Goal: Task Accomplishment & Management: Manage account settings

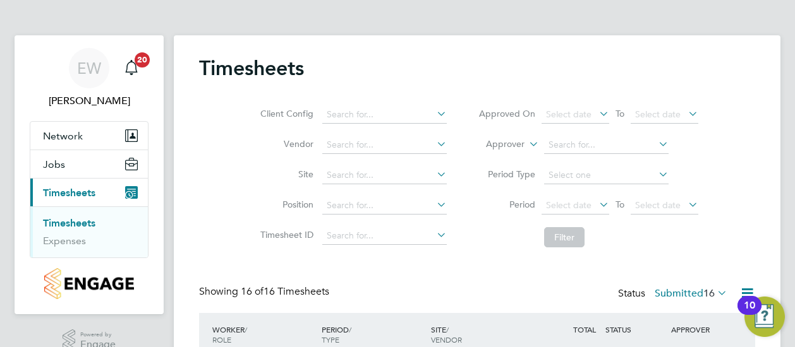
click at [202, 250] on div "Client Config Vendor Site Position Timesheet ID Approved On Select date To Sele…" at bounding box center [477, 174] width 556 height 160
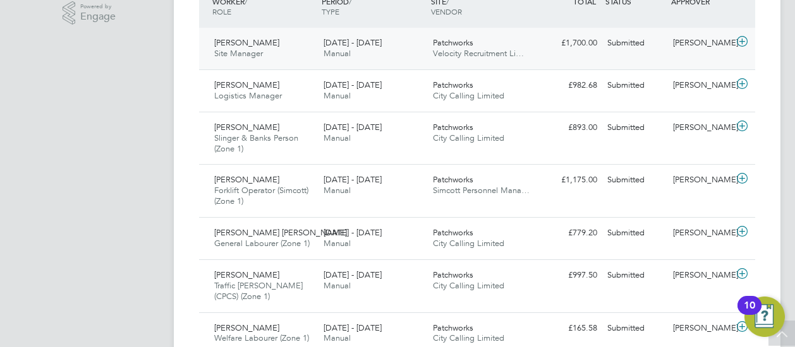
click at [387, 45] on div "18 - 24 Aug 2025 Manual" at bounding box center [372, 49] width 109 height 32
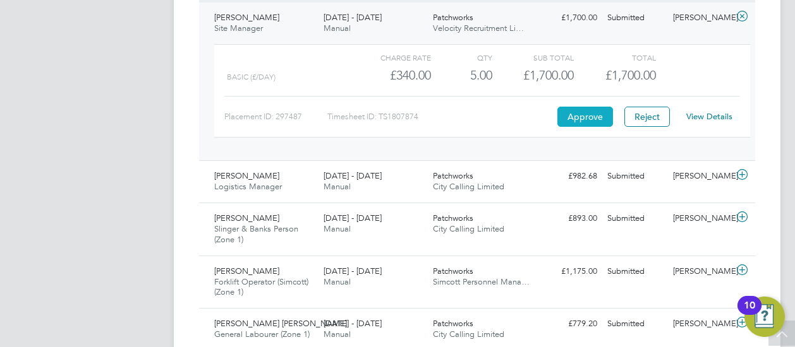
click at [576, 112] on button "Approve" at bounding box center [585, 117] width 56 height 20
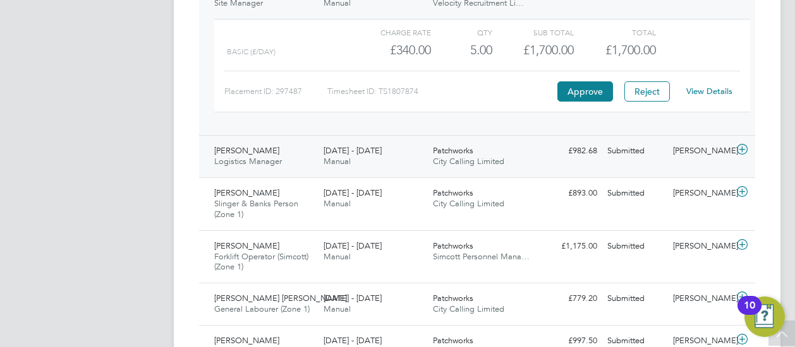
click at [331, 146] on span "[DATE] - [DATE]" at bounding box center [352, 150] width 58 height 11
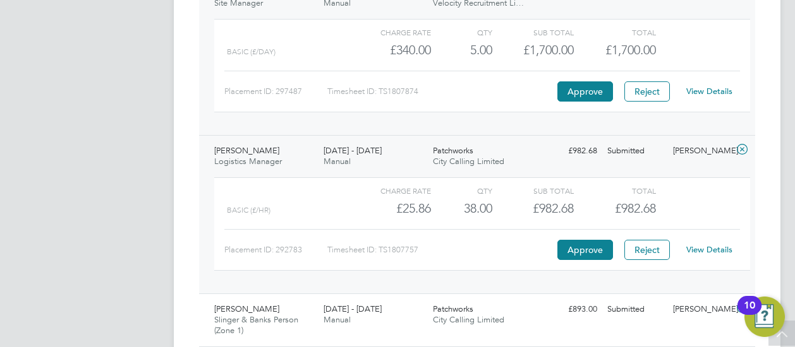
click at [771, 79] on div "Timesheets Client Config Vendor Site Position Timesheet ID Approved On Select d…" at bounding box center [477, 304] width 607 height 1297
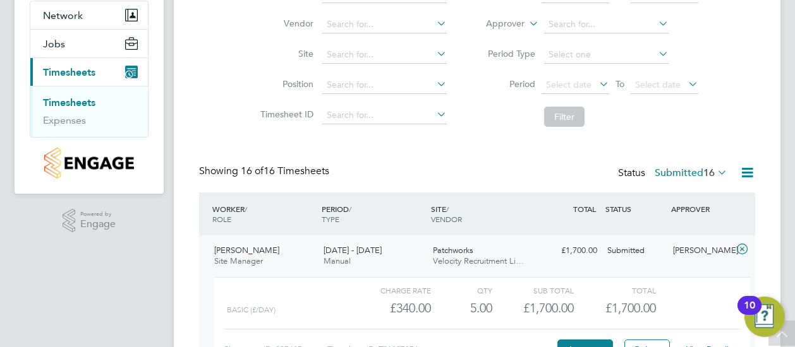
scroll to position [101, 0]
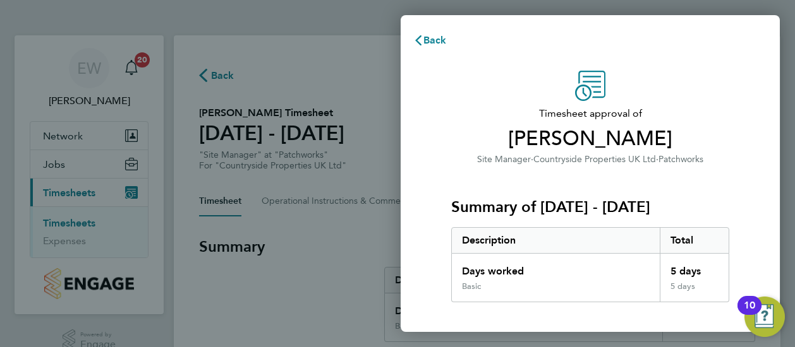
click at [450, 111] on div "Timesheet approval of [PERSON_NAME] Site Manager · Countryside Properties UK Lt…" at bounding box center [590, 323] width 308 height 504
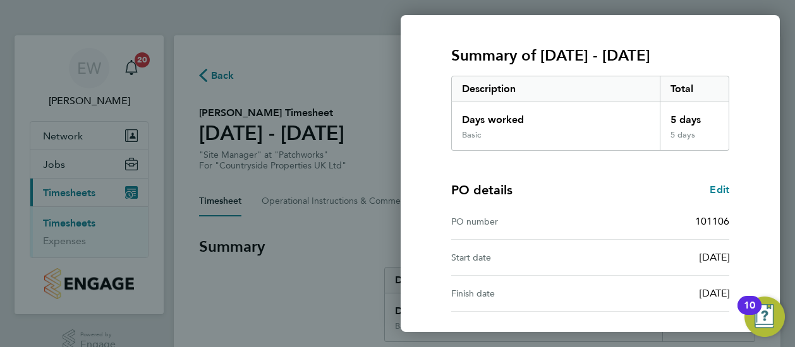
scroll to position [257, 0]
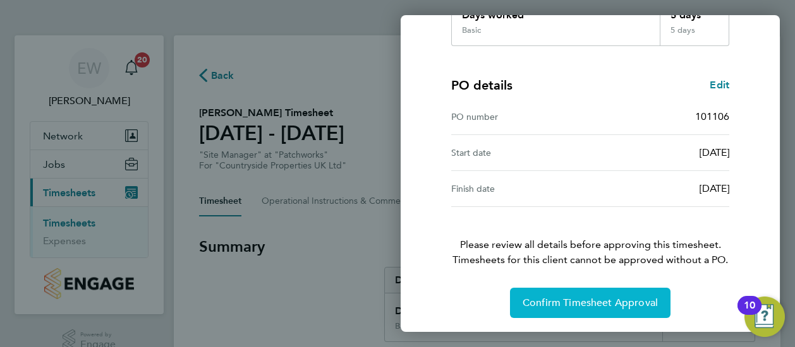
click at [557, 302] on span "Confirm Timesheet Approval" at bounding box center [589, 303] width 135 height 13
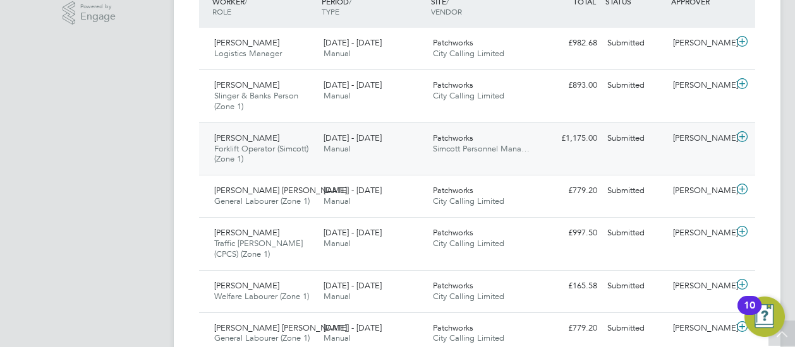
click at [392, 138] on div "18 - 24 Aug 2025 Manual" at bounding box center [372, 144] width 109 height 32
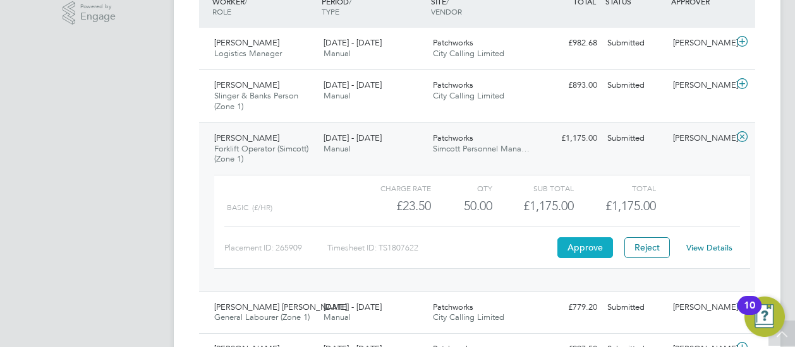
click at [574, 241] on button "Approve" at bounding box center [585, 248] width 56 height 20
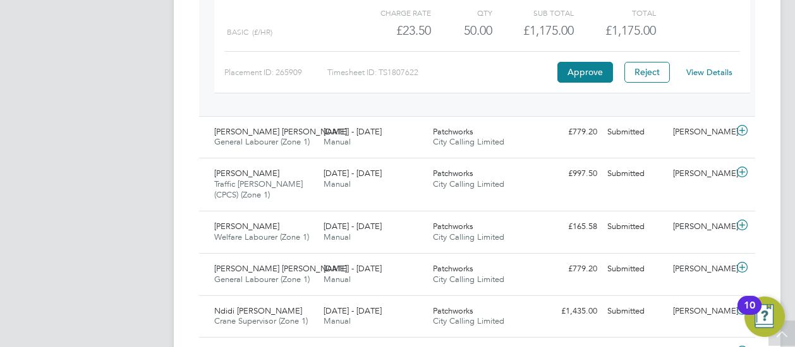
scroll to position [505, 0]
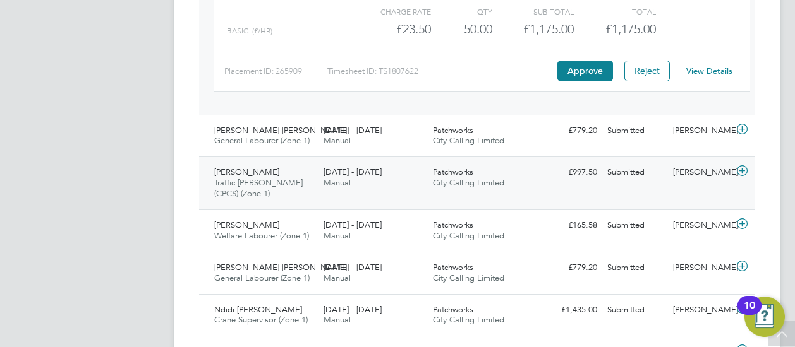
click at [510, 196] on div "Eskender Beker Ali Traffic Marshall (CPCS) (Zone 1) 18 - 24 Aug 2025 18 - 24 Au…" at bounding box center [477, 183] width 556 height 53
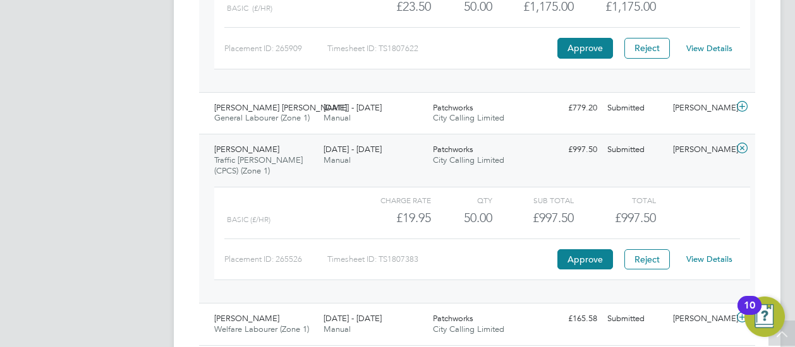
scroll to position [531, 0]
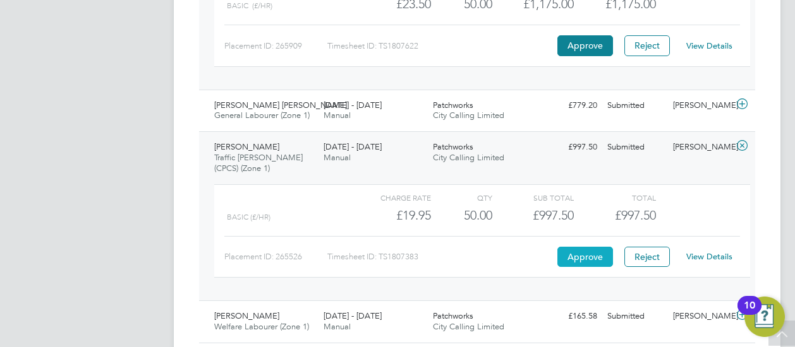
click at [577, 256] on button "Approve" at bounding box center [585, 257] width 56 height 20
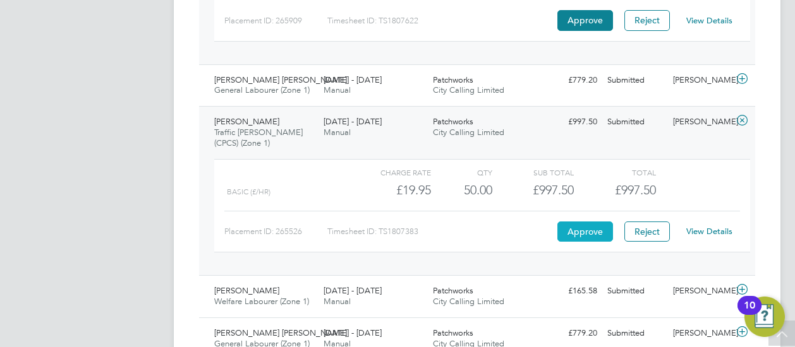
scroll to position [607, 0]
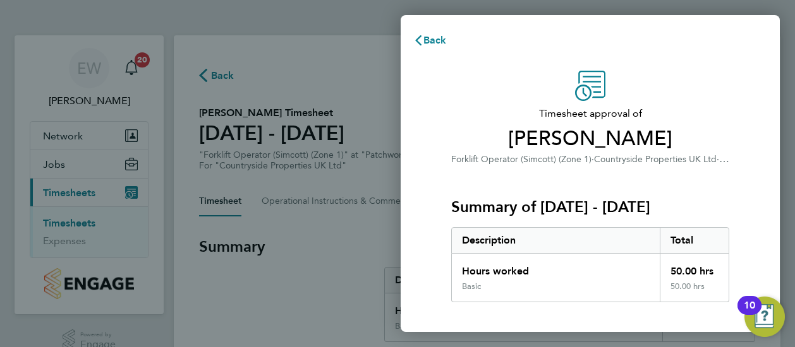
click at [432, 94] on div "Timesheet approval of Dean Mcleod Forklift Operator (Simcott) (Zone 1) · Countr…" at bounding box center [590, 323] width 379 height 534
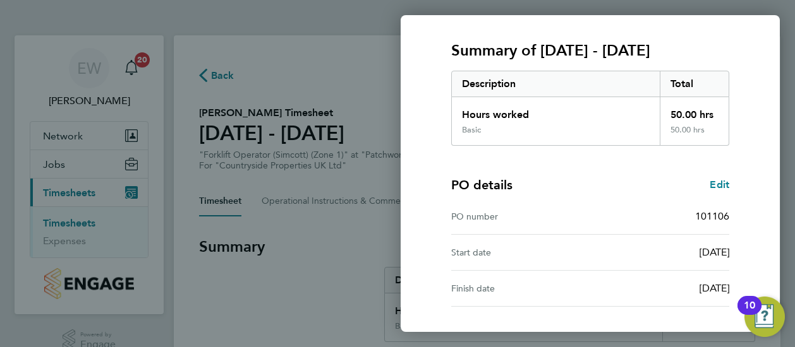
scroll to position [257, 0]
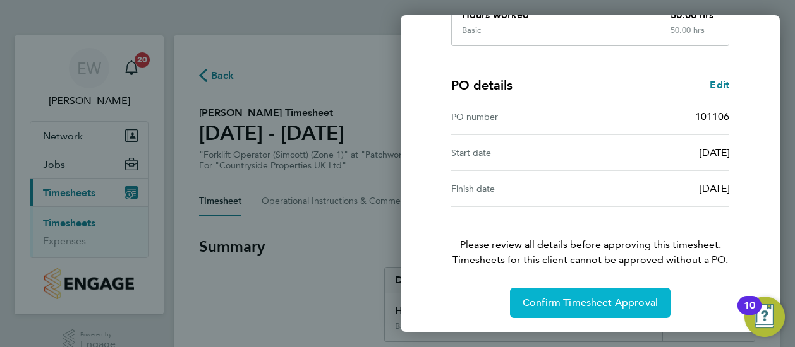
click at [568, 310] on button "Confirm Timesheet Approval" at bounding box center [590, 303] width 160 height 30
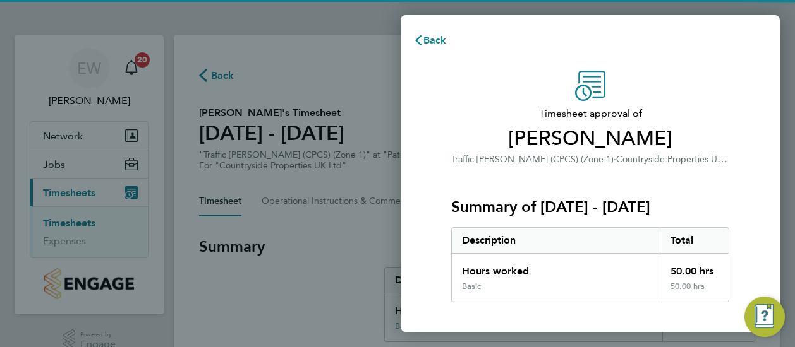
click at [457, 136] on span "Eskender Beker Ali" at bounding box center [590, 138] width 278 height 25
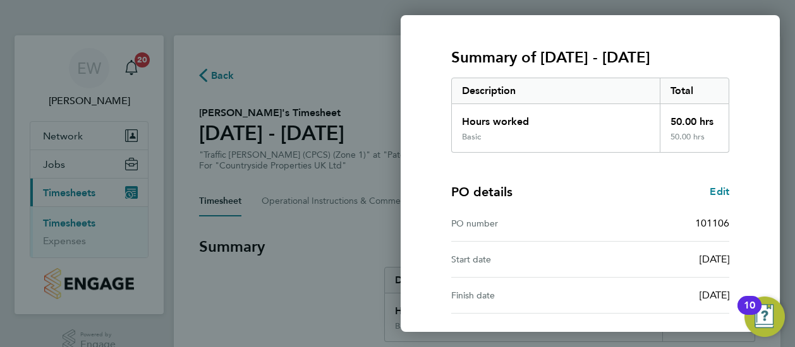
scroll to position [257, 0]
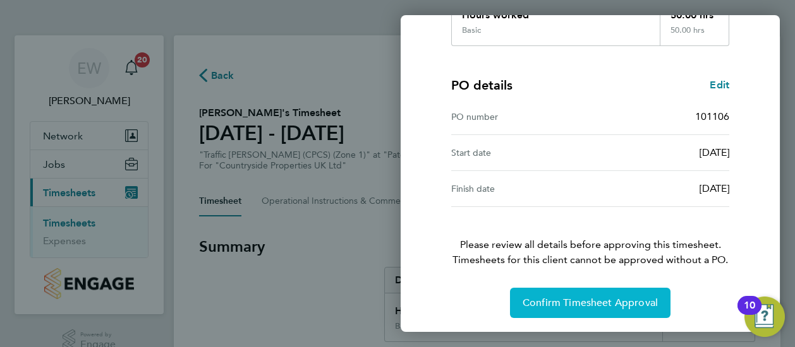
click at [611, 308] on button "Confirm Timesheet Approval" at bounding box center [590, 303] width 160 height 30
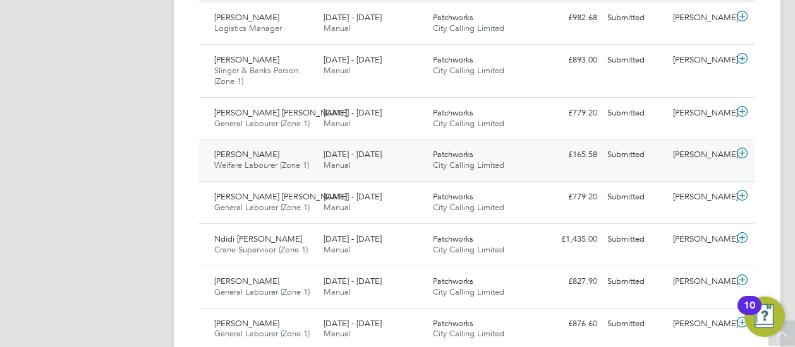
click at [402, 154] on div "[DATE] - [DATE] Manual" at bounding box center [372, 161] width 109 height 32
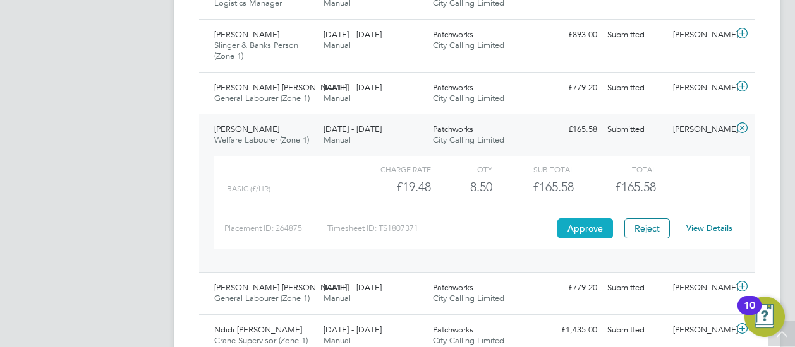
click at [598, 226] on button "Approve" at bounding box center [585, 229] width 56 height 20
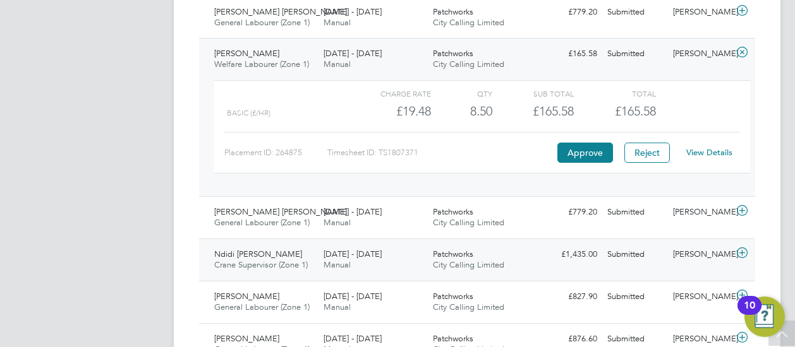
click at [436, 250] on span "Patchworks" at bounding box center [453, 254] width 40 height 11
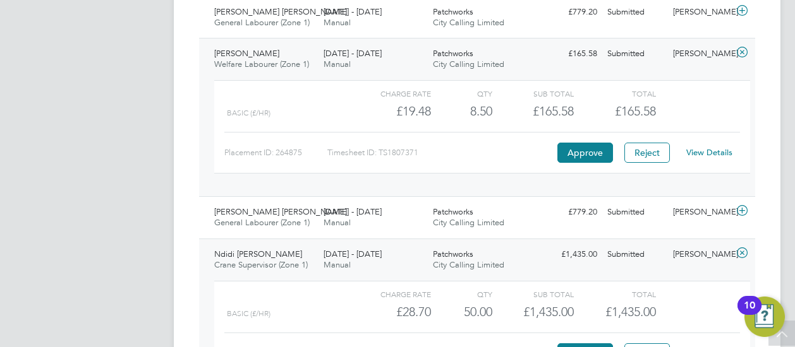
click at [358, 305] on div "£28.70" at bounding box center [390, 312] width 82 height 21
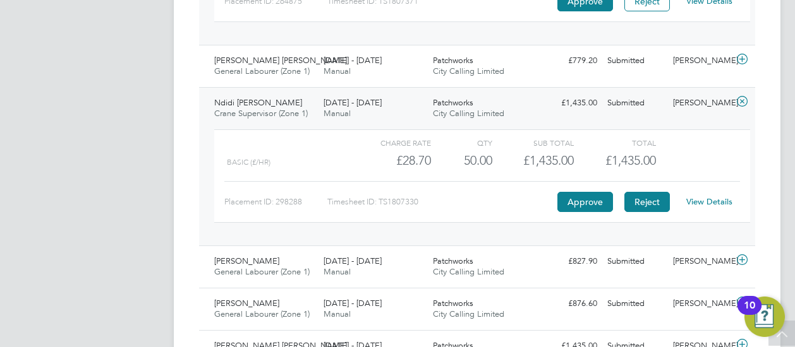
click at [653, 196] on button "Reject" at bounding box center [646, 202] width 45 height 20
click at [381, 66] on div "18 - 24 Aug 2025 Manual" at bounding box center [372, 67] width 109 height 32
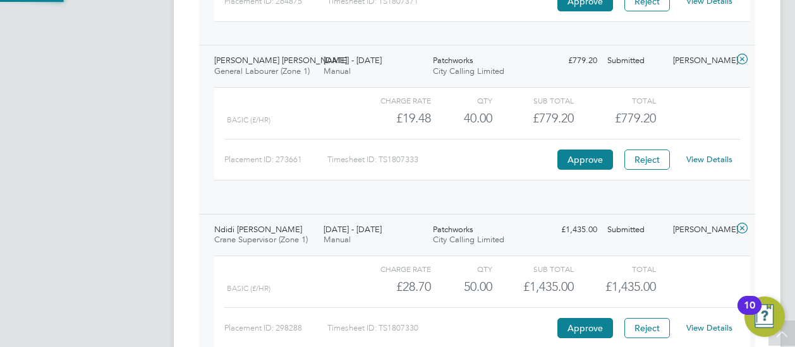
scroll to position [21, 123]
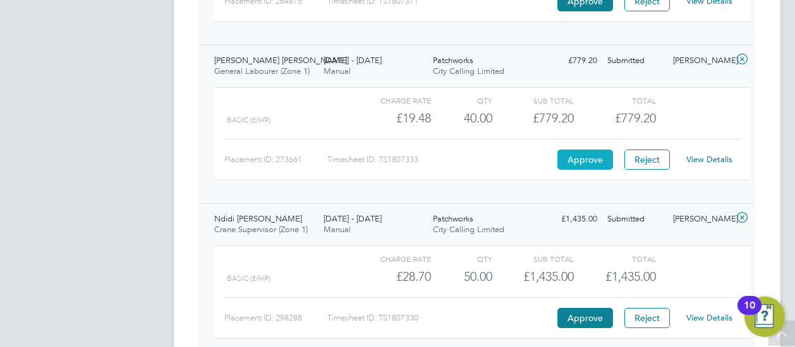
click at [569, 152] on button "Approve" at bounding box center [585, 160] width 56 height 20
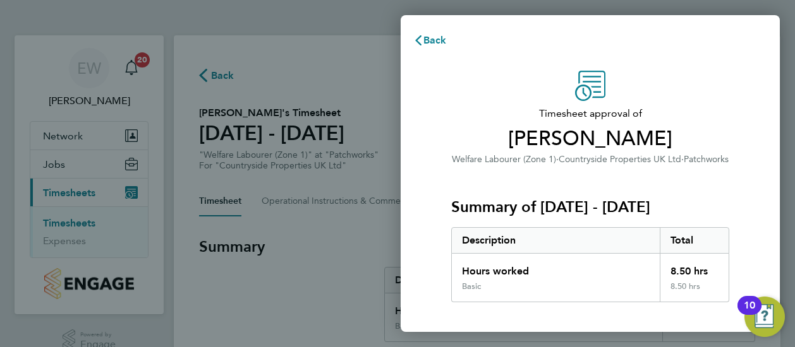
click at [460, 154] on app-interpunct "Welfare Labourer (Zone 1) · Countryside Properties UK Ltd · Patchworks" at bounding box center [590, 159] width 277 height 12
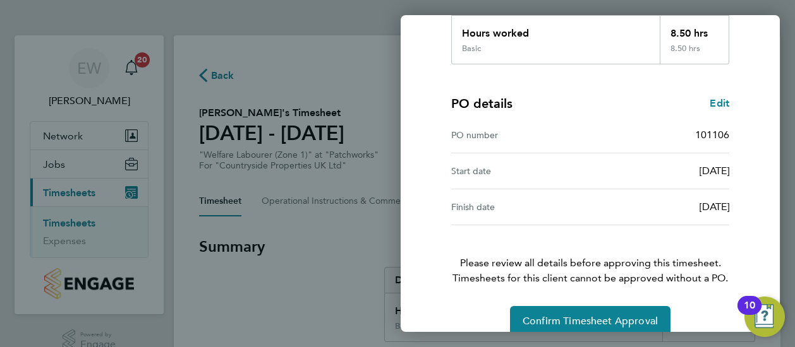
scroll to position [257, 0]
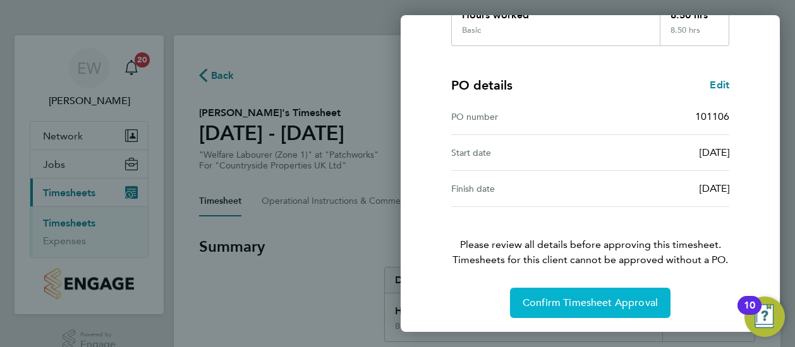
click at [572, 303] on span "Confirm Timesheet Approval" at bounding box center [589, 303] width 135 height 13
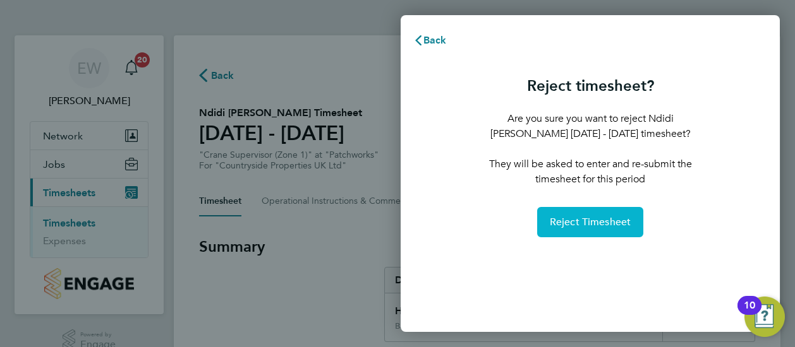
click at [579, 222] on span "Reject Timesheet" at bounding box center [591, 222] width 82 height 13
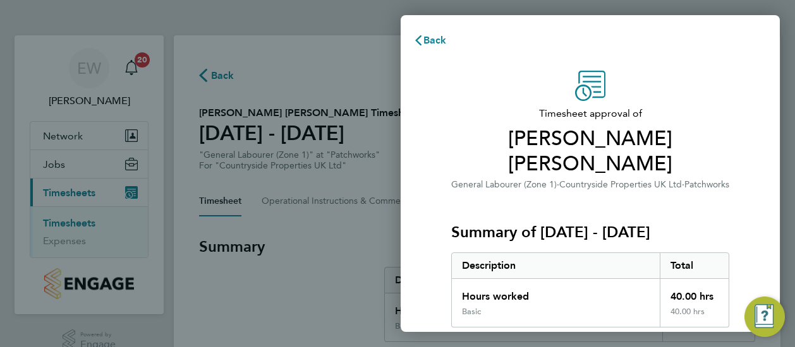
click at [445, 99] on div "Timesheet approval of [PERSON_NAME] [PERSON_NAME] General Labourer (Zone 1) · C…" at bounding box center [590, 335] width 308 height 529
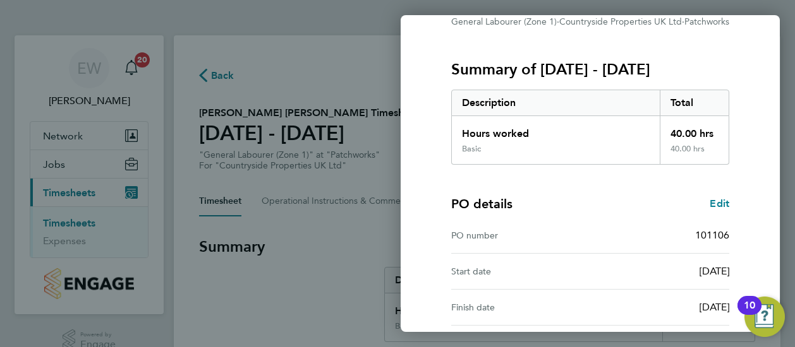
scroll to position [257, 0]
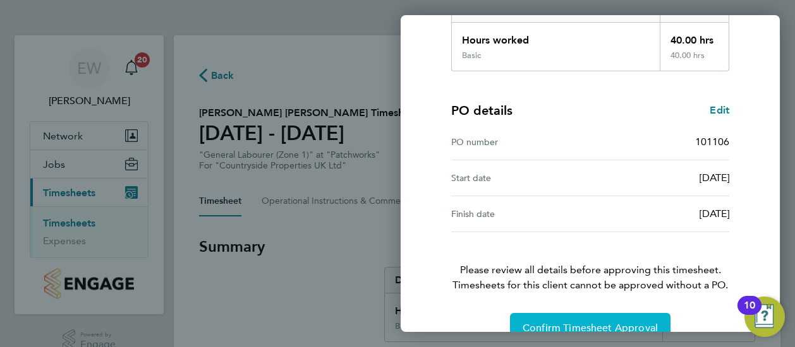
click at [561, 313] on button "Confirm Timesheet Approval" at bounding box center [590, 328] width 160 height 30
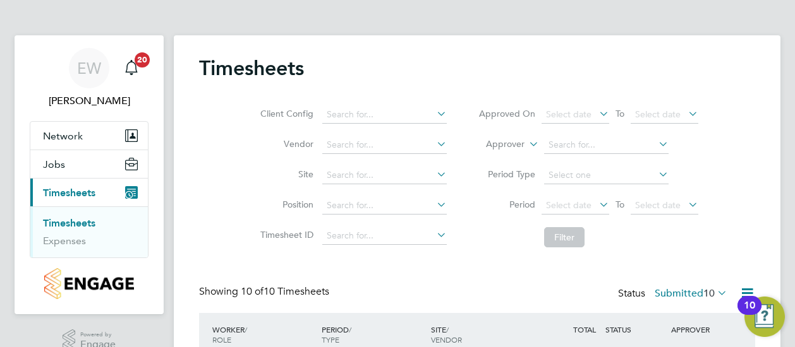
click at [222, 186] on div "Client Config Vendor Site Position Timesheet ID Approved On Select date To Sele…" at bounding box center [477, 174] width 556 height 160
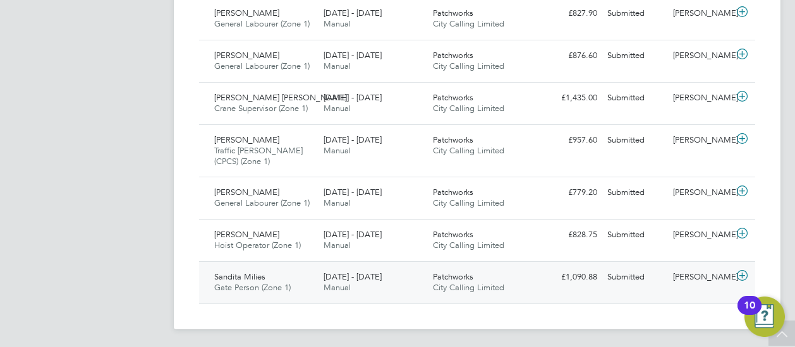
click at [329, 276] on span "[DATE] - [DATE]" at bounding box center [352, 277] width 58 height 11
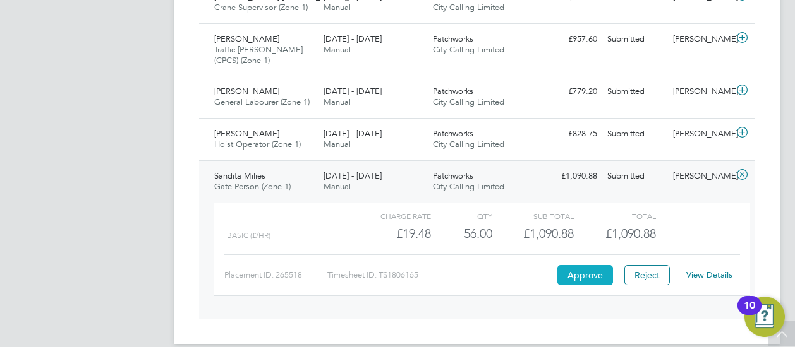
click at [572, 272] on button "Approve" at bounding box center [585, 275] width 56 height 20
click at [331, 140] on span "Manual" at bounding box center [336, 144] width 27 height 11
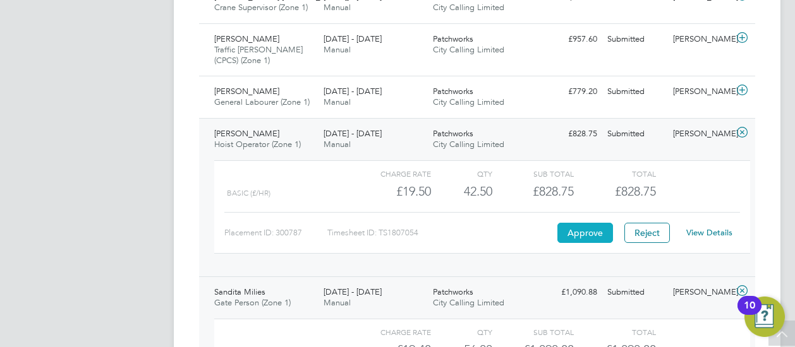
click at [589, 223] on button "Approve" at bounding box center [585, 233] width 56 height 20
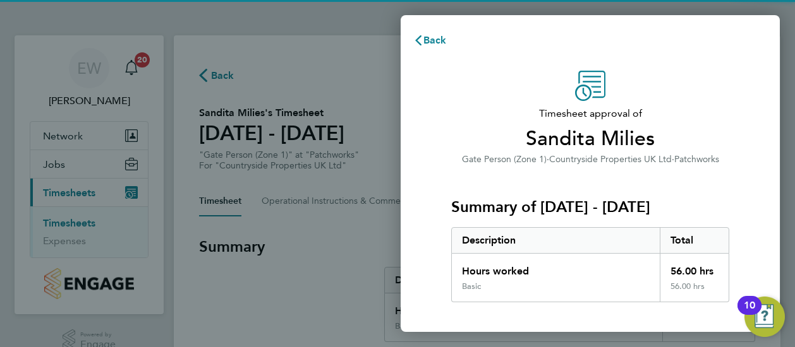
click at [418, 157] on div "Timesheet approval of Sandita Milies Gate Person (Zone 1) · Countryside Propert…" at bounding box center [590, 323] width 379 height 534
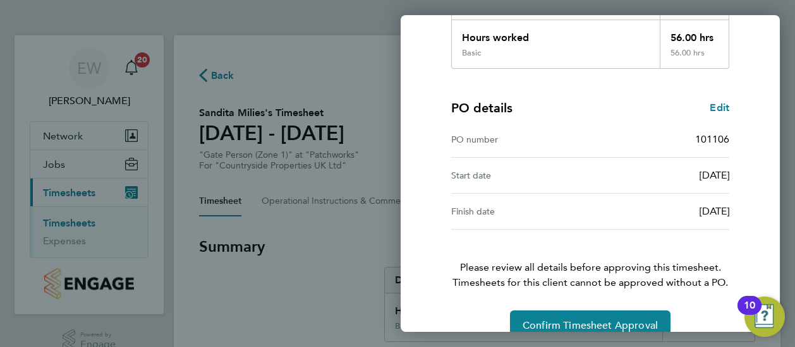
scroll to position [257, 0]
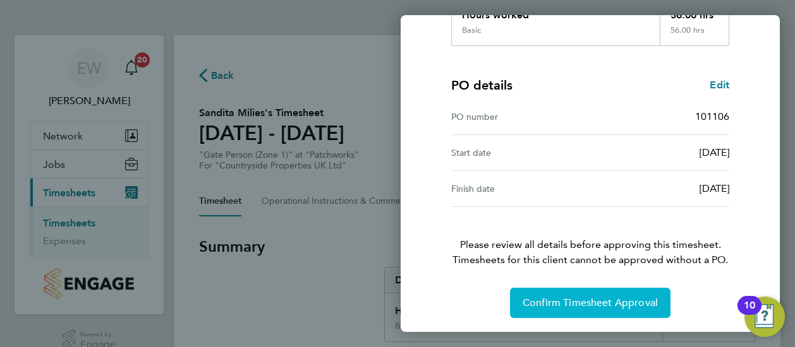
click at [591, 294] on button "Confirm Timesheet Approval" at bounding box center [590, 303] width 160 height 30
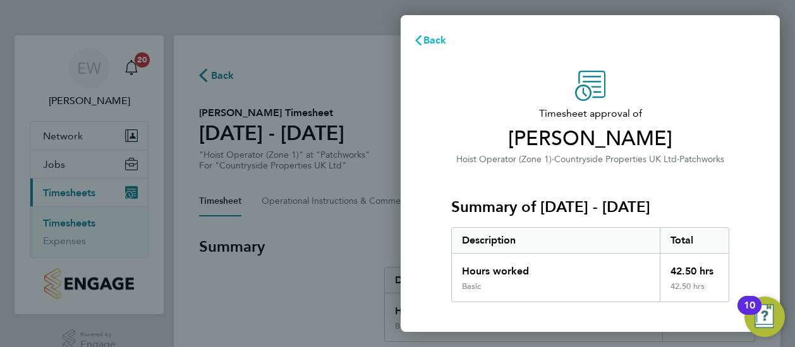
click at [428, 40] on span "Back" at bounding box center [434, 40] width 23 height 12
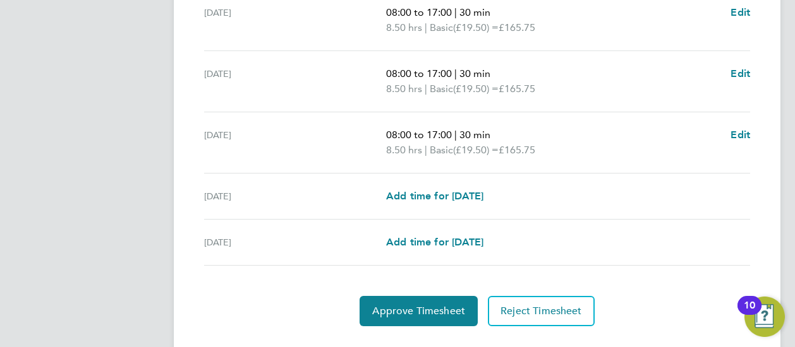
scroll to position [563, 0]
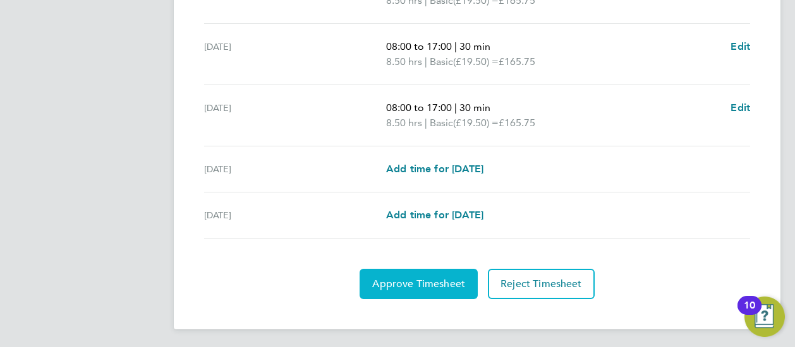
click at [417, 279] on span "Approve Timesheet" at bounding box center [418, 284] width 93 height 13
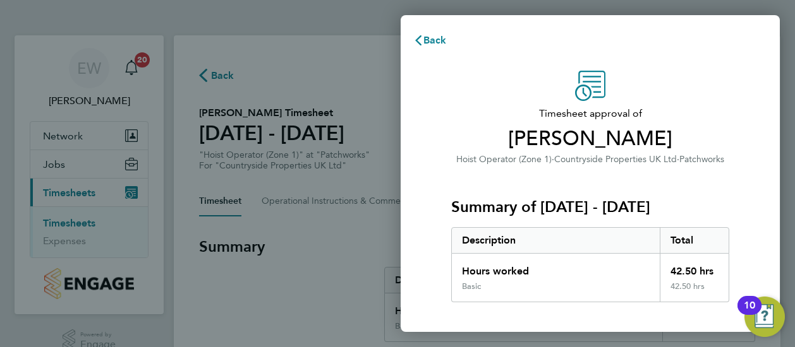
click at [452, 226] on div "Summary of [DATE] - [DATE] Description Total Hours worked 42.50 hrs Basic 42.50…" at bounding box center [590, 235] width 278 height 136
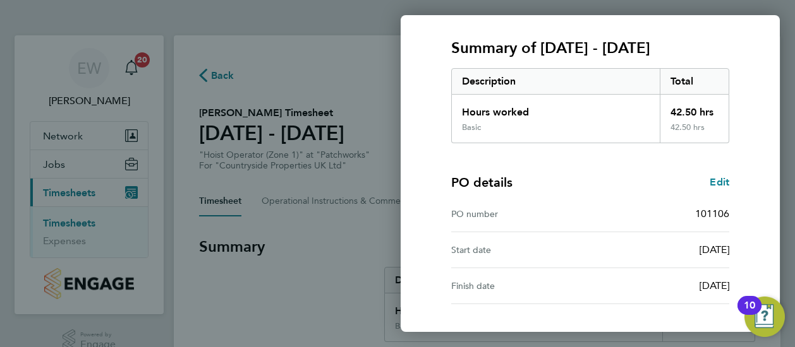
scroll to position [257, 0]
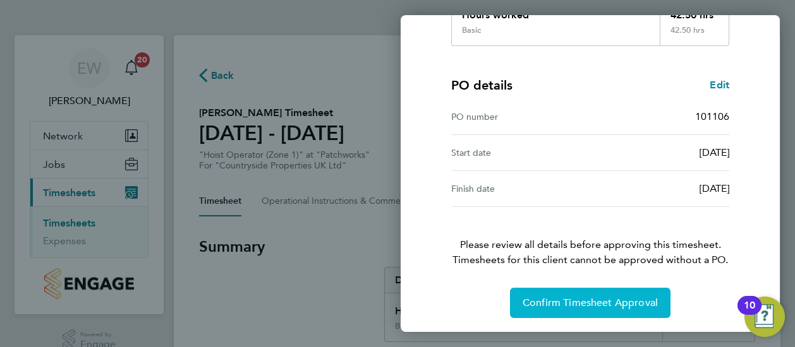
click at [548, 303] on span "Confirm Timesheet Approval" at bounding box center [589, 303] width 135 height 13
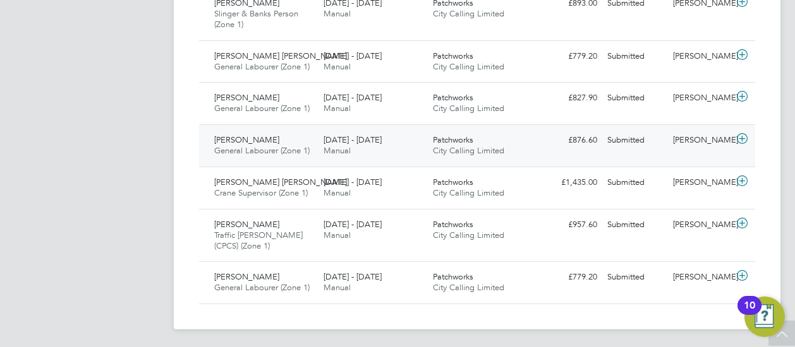
click at [445, 138] on span "Patchworks" at bounding box center [453, 140] width 40 height 11
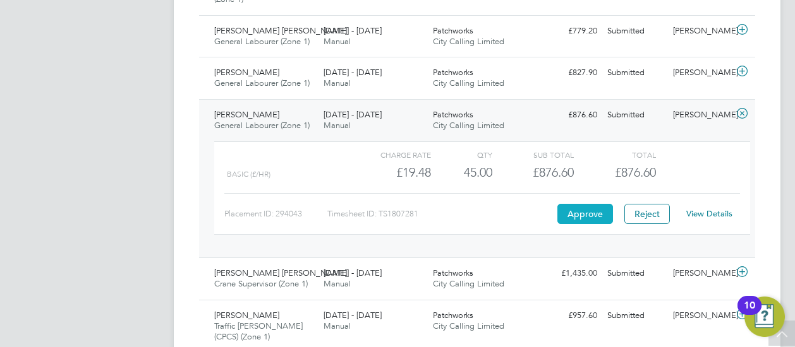
click at [572, 207] on button "Approve" at bounding box center [585, 214] width 56 height 20
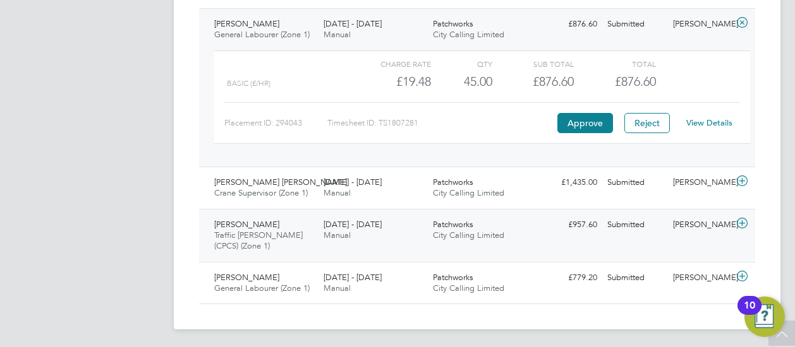
click at [411, 227] on div "18 - 24 Aug 2025 Manual" at bounding box center [372, 231] width 109 height 32
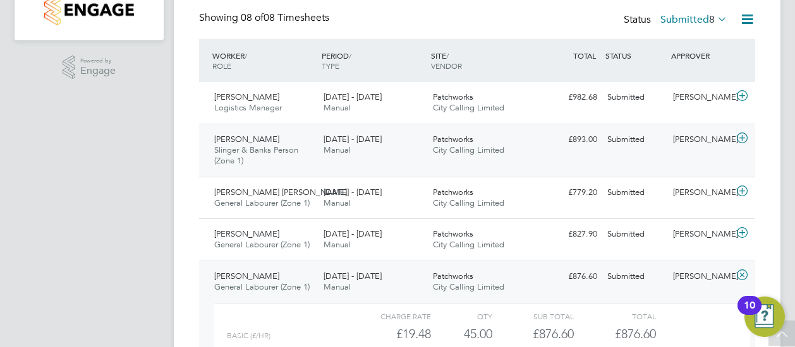
click at [403, 136] on div "18 - 24 Aug 2025 Manual" at bounding box center [372, 146] width 109 height 32
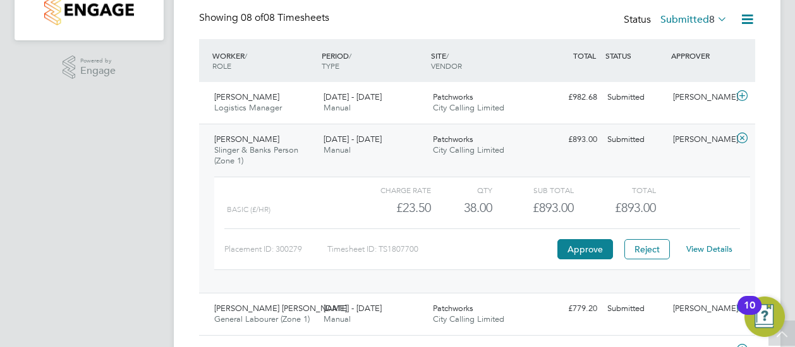
click at [708, 244] on link "View Details" at bounding box center [709, 249] width 46 height 11
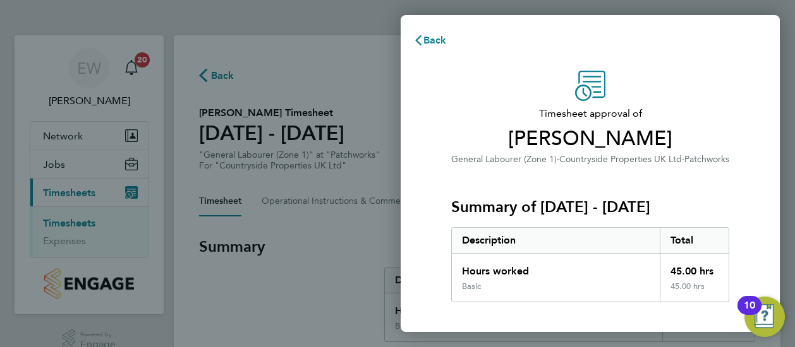
click at [435, 167] on div "Timesheet approval of [PERSON_NAME] General Labourer (Zone 1) · Countryside Pro…" at bounding box center [590, 323] width 379 height 534
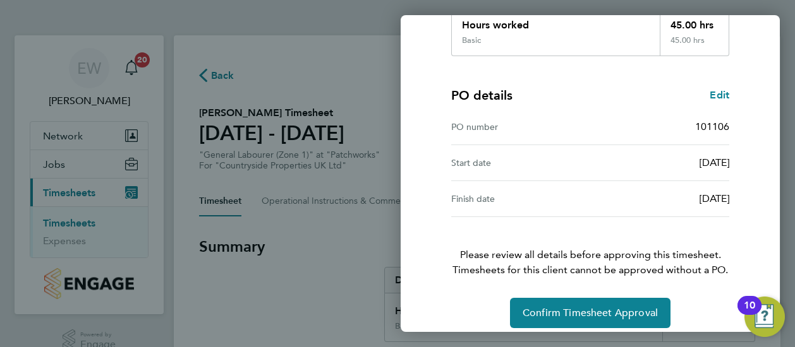
scroll to position [257, 0]
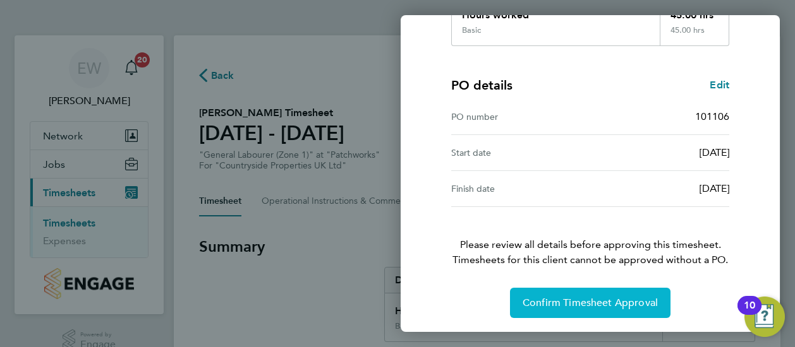
click at [567, 297] on span "Confirm Timesheet Approval" at bounding box center [589, 303] width 135 height 13
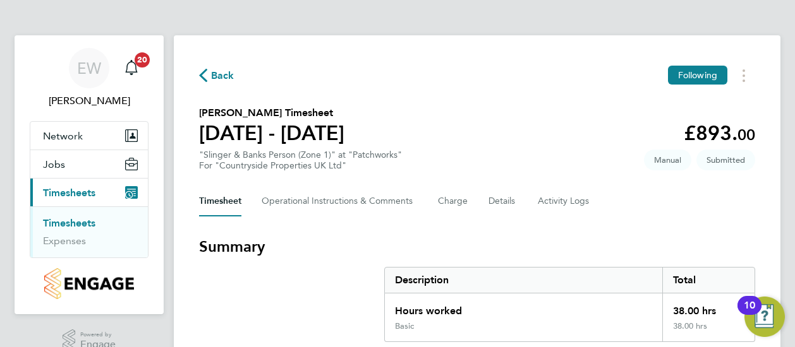
click at [284, 323] on section "Summary Description Total Hours worked 38.00 hrs Basic 38.00 hrs" at bounding box center [477, 290] width 556 height 106
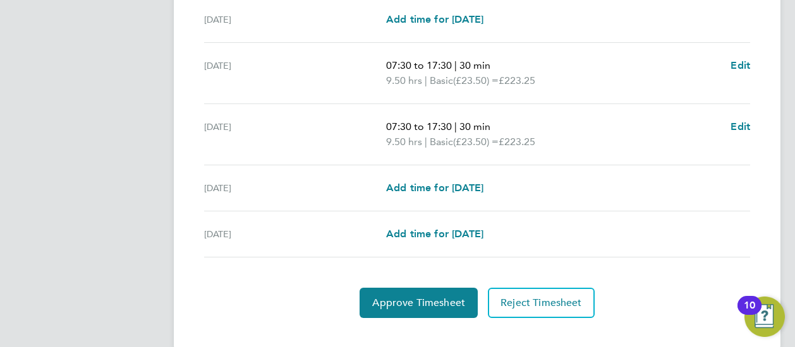
scroll to position [548, 0]
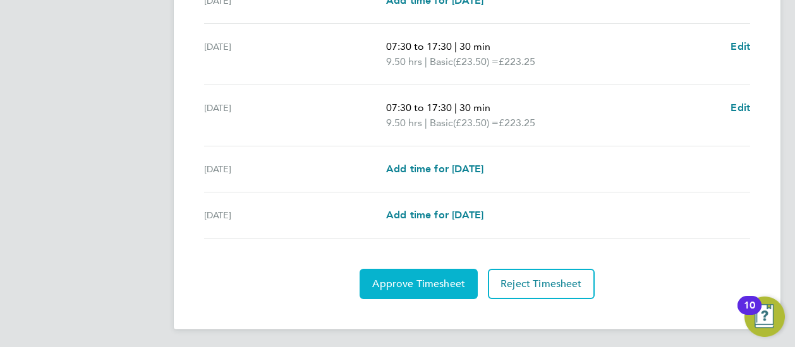
click at [394, 289] on button "Approve Timesheet" at bounding box center [418, 284] width 118 height 30
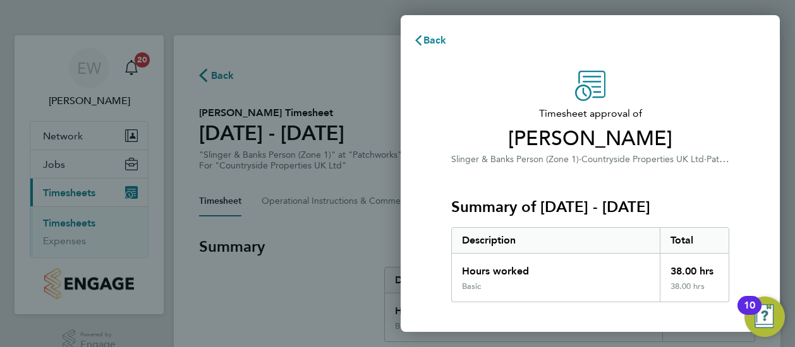
click at [420, 184] on div "Timesheet approval of Altaf Shaikh Slinger & Banks Person (Zone 1) · Countrysid…" at bounding box center [590, 323] width 379 height 534
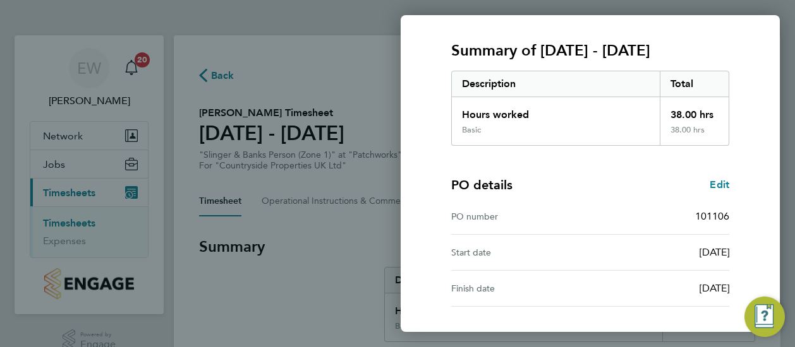
scroll to position [257, 0]
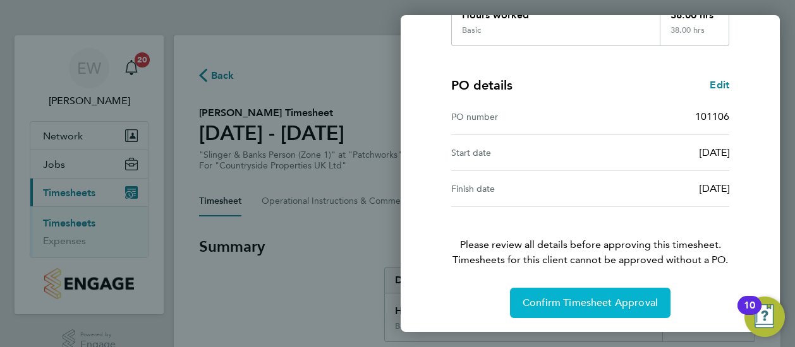
click at [580, 299] on span "Confirm Timesheet Approval" at bounding box center [589, 303] width 135 height 13
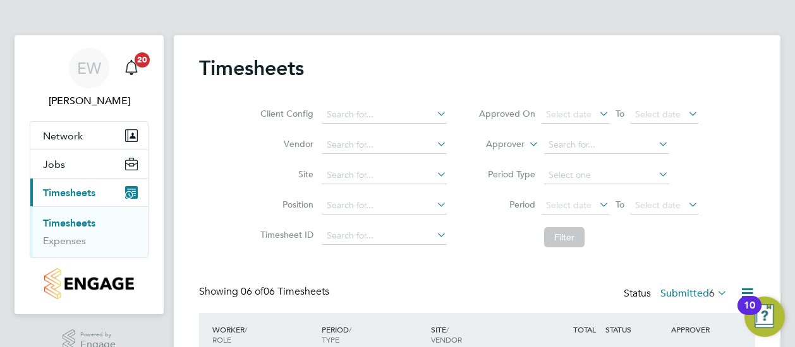
click at [246, 245] on li "Timesheet ID" at bounding box center [352, 236] width 222 height 30
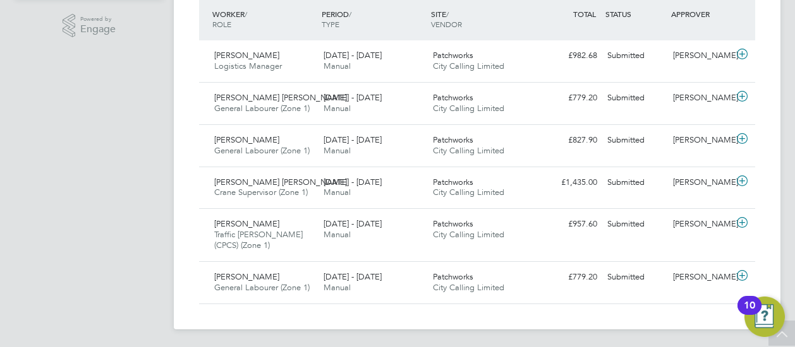
scroll to position [317, 0]
click at [366, 295] on div "[DATE] - [DATE] Manual" at bounding box center [372, 283] width 109 height 32
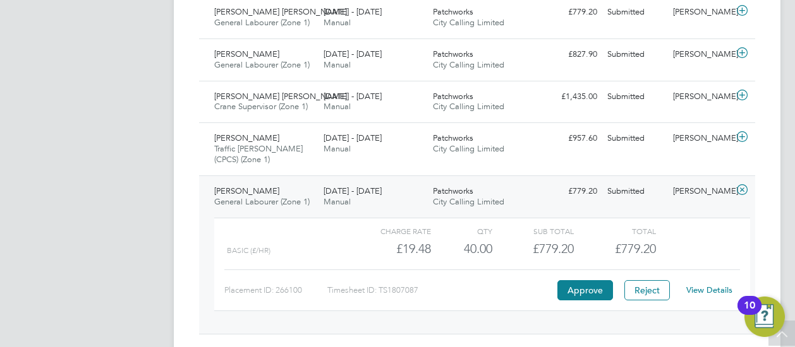
scroll to position [432, 0]
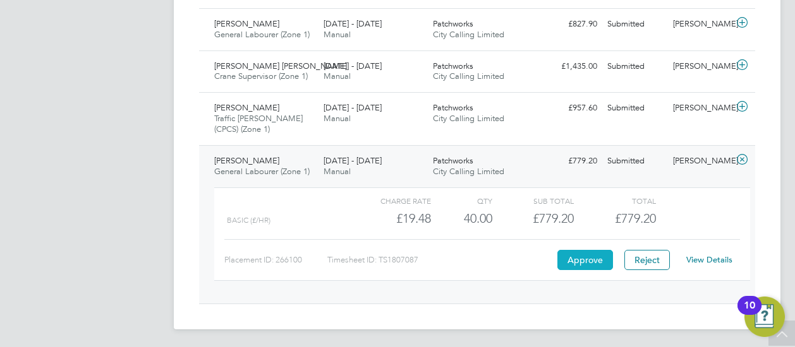
click at [598, 263] on button "Approve" at bounding box center [585, 260] width 56 height 20
click at [281, 114] on span "Traffic [PERSON_NAME] (CPCS) (Zone 1)" at bounding box center [258, 123] width 88 height 21
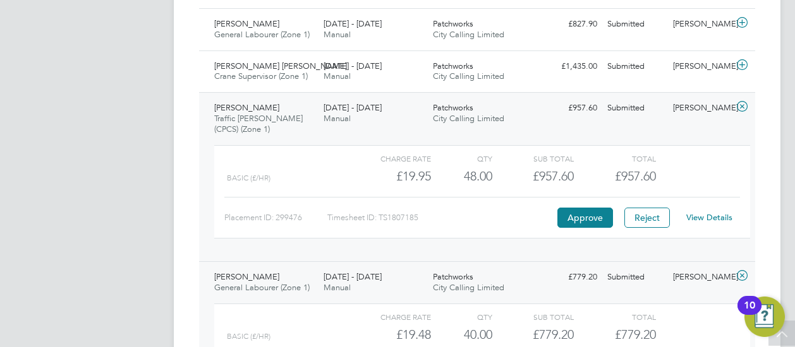
click at [696, 212] on link "View Details" at bounding box center [709, 217] width 46 height 11
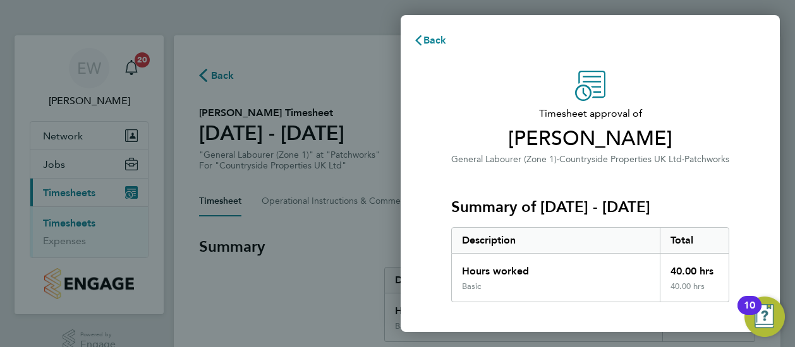
click at [432, 180] on div "Timesheet approval of [PERSON_NAME] General Labourer (Zone 1) · Countryside Pro…" at bounding box center [590, 323] width 379 height 534
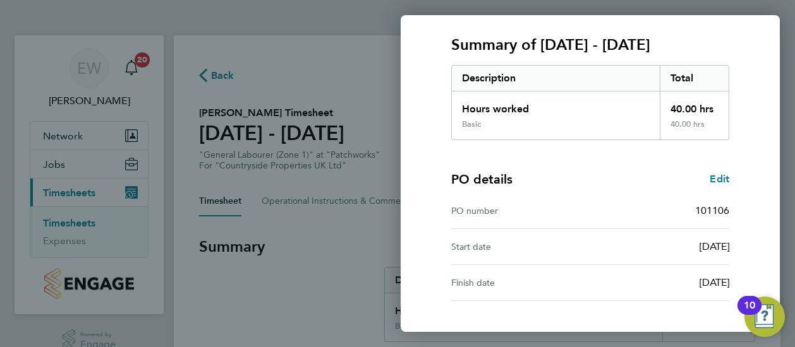
scroll to position [257, 0]
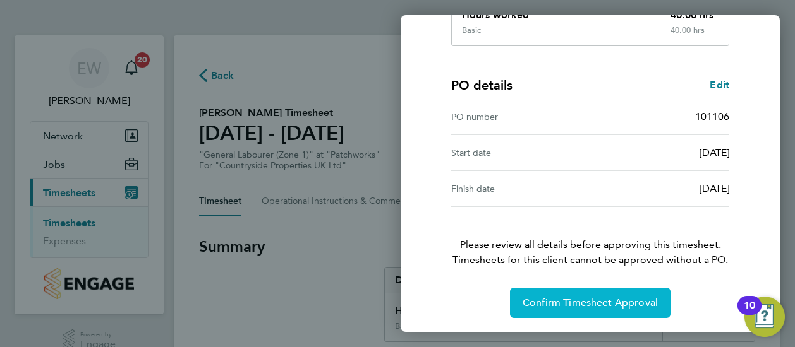
click at [562, 295] on button "Confirm Timesheet Approval" at bounding box center [590, 303] width 160 height 30
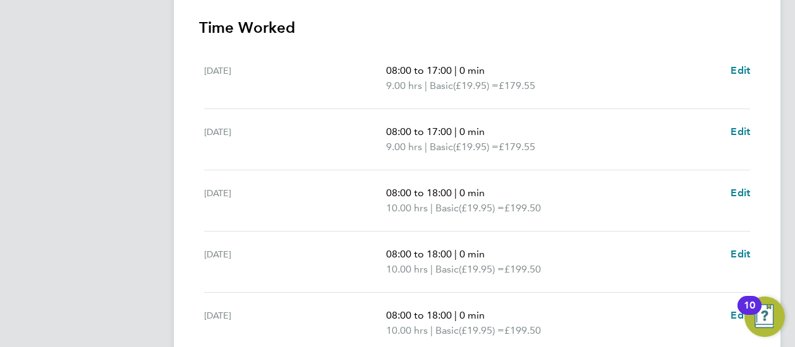
scroll to position [354, 0]
click at [734, 68] on span "Edit" at bounding box center [740, 72] width 20 height 12
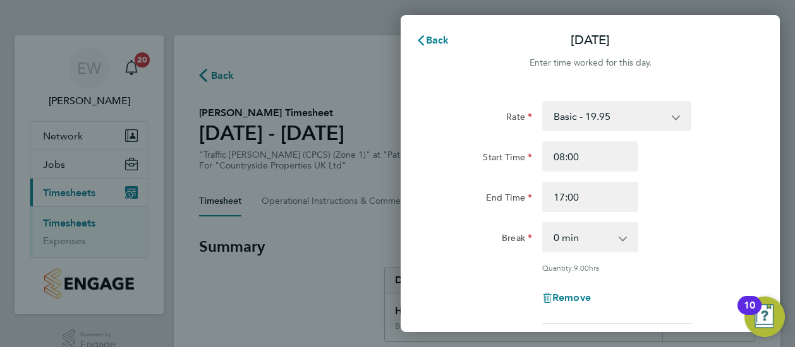
click at [625, 250] on app-icon-cross-button at bounding box center [629, 238] width 15 height 28
click at [624, 239] on app-icon-cross-button at bounding box center [629, 238] width 15 height 28
click at [607, 234] on select "0 min 15 min 30 min 45 min 60 min 75 min 90 min" at bounding box center [582, 238] width 78 height 28
select select "30"
click at [543, 224] on select "0 min 15 min 30 min 45 min 60 min 75 min 90 min" at bounding box center [582, 238] width 78 height 28
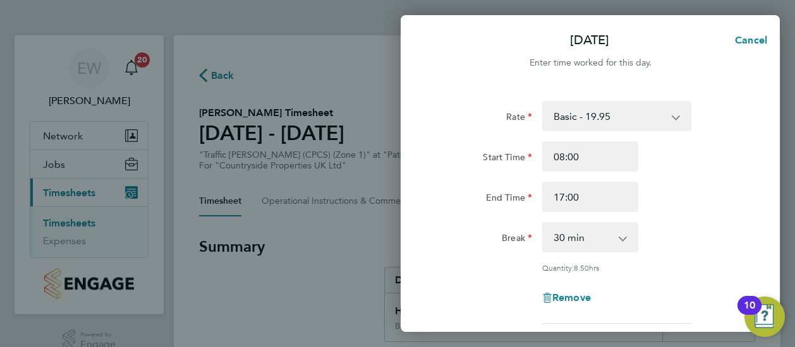
click at [705, 205] on div "End Time 17:00" at bounding box center [590, 197] width 318 height 30
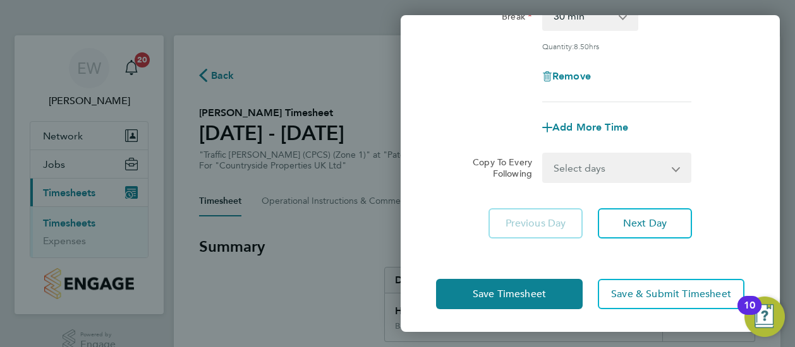
scroll to position [223, 0]
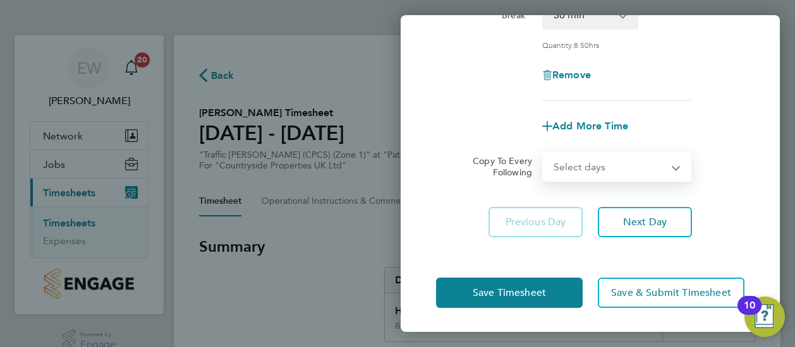
click at [663, 170] on select "Select days Day Weekday (Mon-Fri) Weekend (Sat-Sun) Tuesday Wednesday Thursday …" at bounding box center [609, 167] width 133 height 28
select select "WEEKDAY"
click at [543, 153] on select "Select days Day Weekday (Mon-Fri) Weekend (Sat-Sun) Tuesday Wednesday Thursday …" at bounding box center [609, 167] width 133 height 28
select select "2025-08-24"
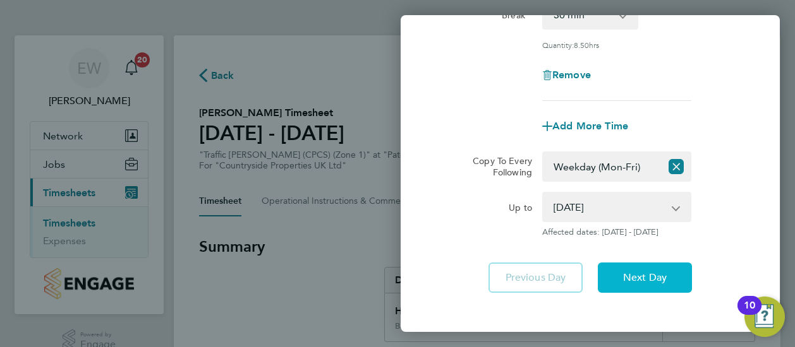
click at [636, 283] on button "Next Day" at bounding box center [645, 278] width 94 height 30
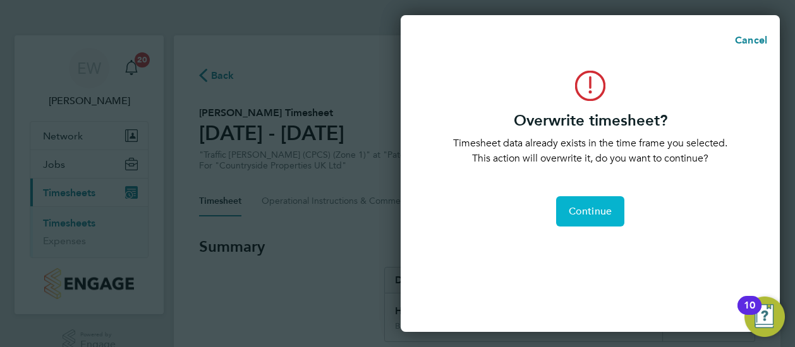
click at [593, 204] on button "Continue" at bounding box center [590, 211] width 68 height 30
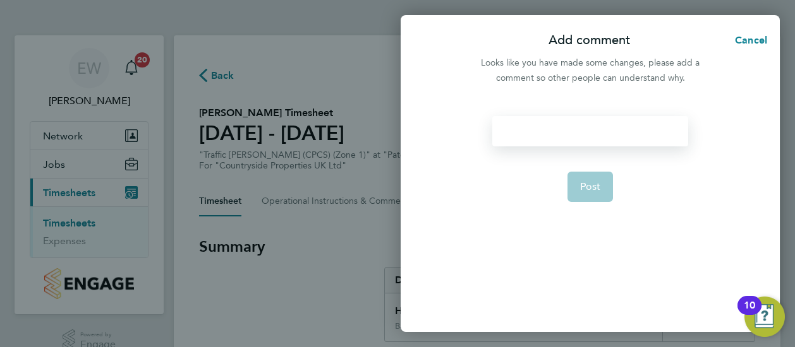
click at [538, 133] on div at bounding box center [589, 131] width 195 height 30
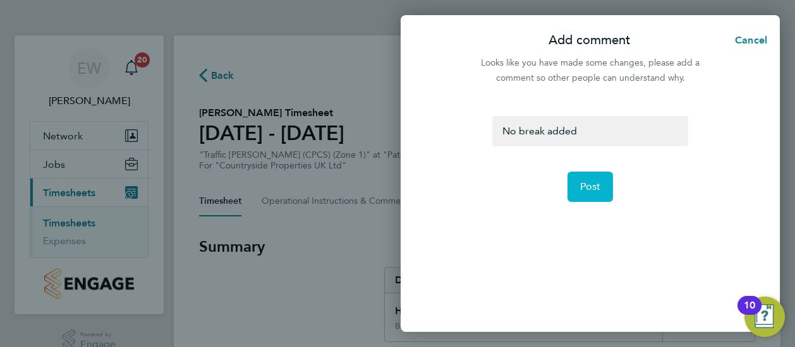
click at [595, 175] on button "Post" at bounding box center [590, 187] width 46 height 30
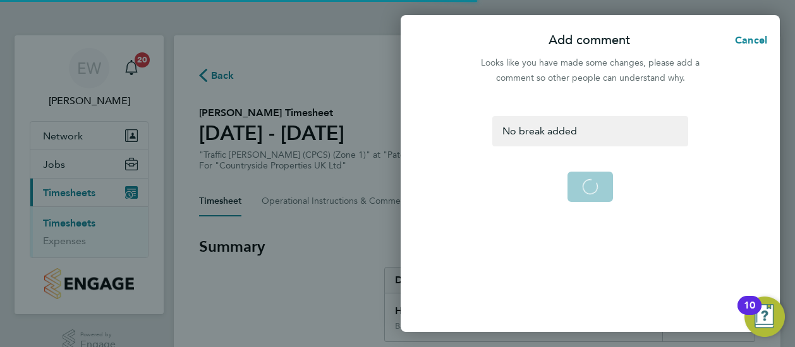
select select "0: null"
select select "30"
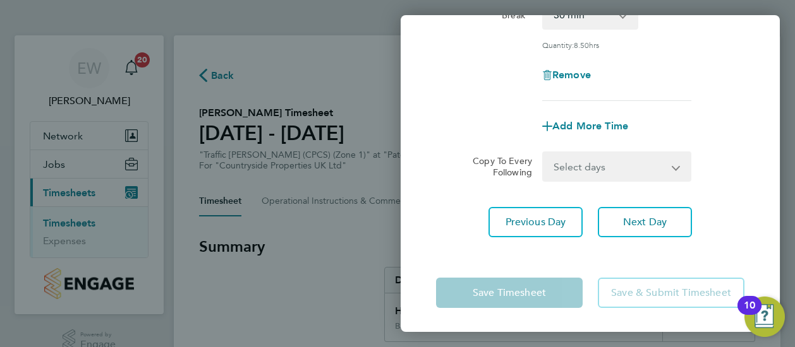
click at [444, 154] on div "Copy To Every Following Select days Day Weekday (Mon-Fri) Weekend (Sat-Sun) Wed…" at bounding box center [590, 167] width 318 height 30
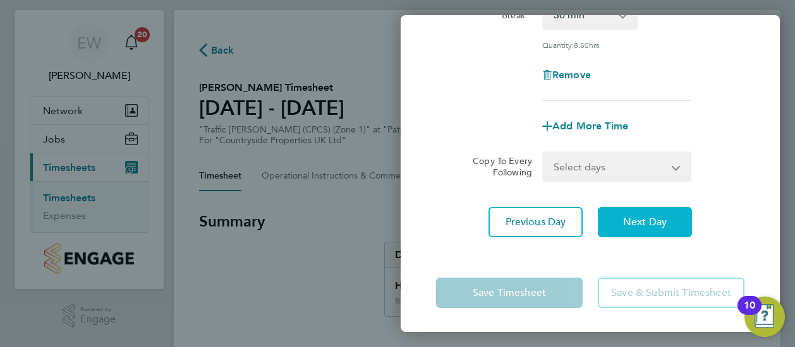
click at [662, 210] on button "Next Day" at bounding box center [645, 222] width 94 height 30
select select "30"
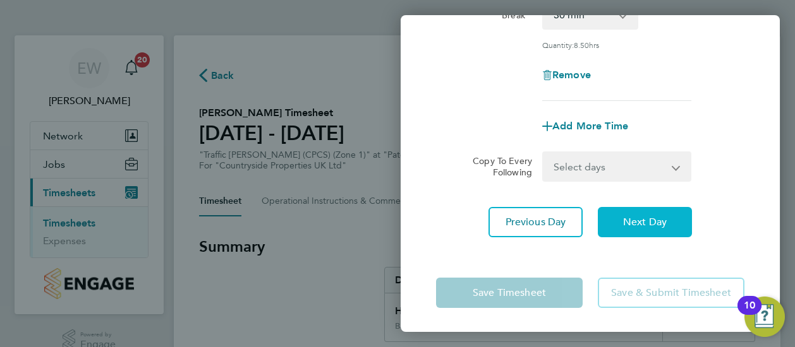
click at [643, 212] on button "Next Day" at bounding box center [645, 222] width 94 height 30
select select "30"
click at [643, 212] on button "Next Day" at bounding box center [645, 222] width 94 height 30
select select "30"
click at [643, 212] on button "Next Day" at bounding box center [645, 222] width 94 height 30
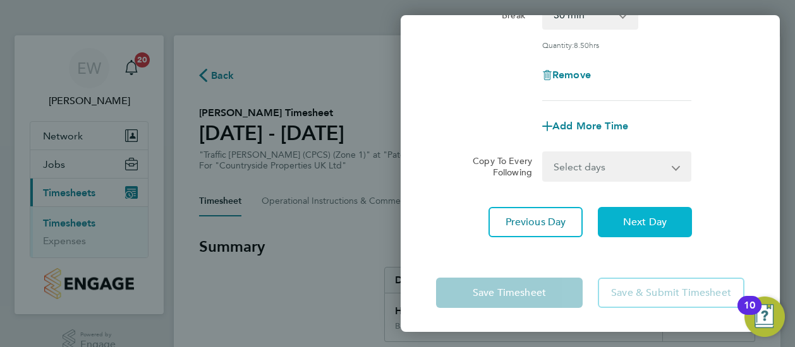
scroll to position [203, 0]
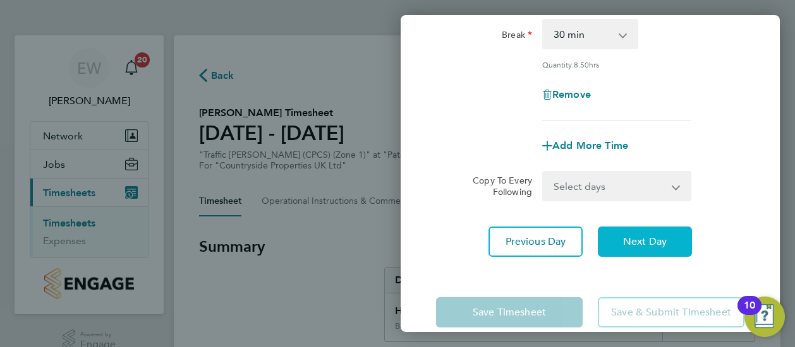
select select "30"
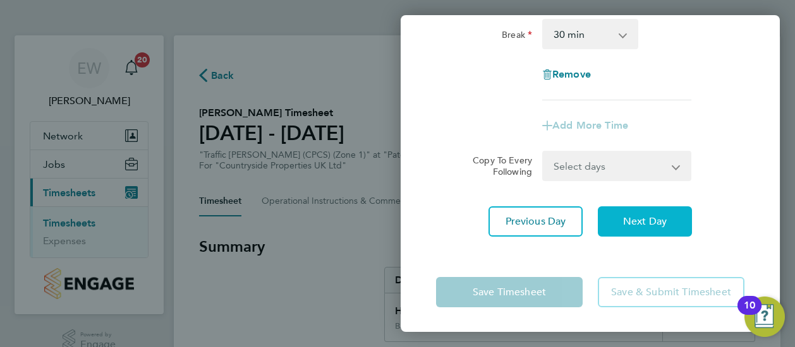
click at [643, 212] on button "Next Day" at bounding box center [645, 222] width 94 height 30
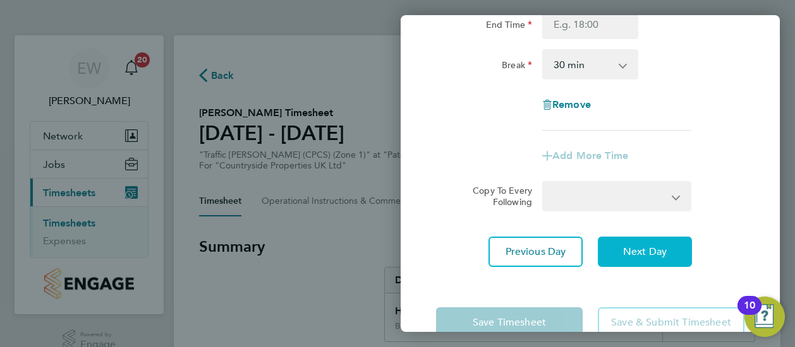
select select "30"
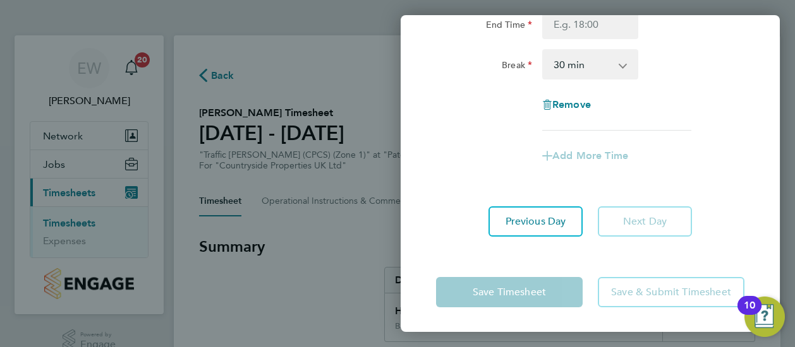
click at [524, 308] on div "Save Timesheet Save & Submit Timesheet" at bounding box center [590, 292] width 379 height 81
click at [713, 123] on div "Rate Basic - 19.95 Start Time End Time Break 0 min 15 min 30 min 45 min 60 min …" at bounding box center [590, 29] width 308 height 203
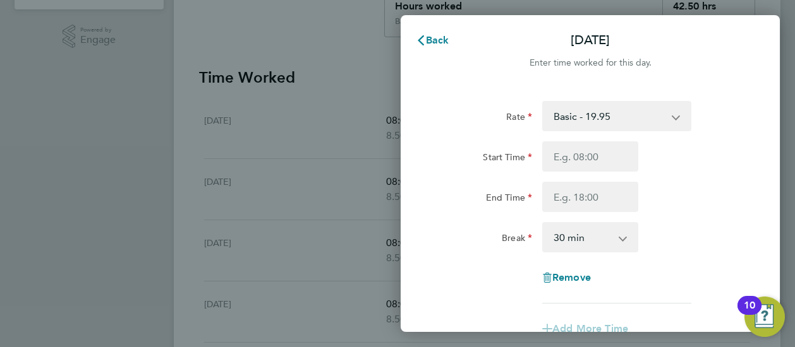
scroll to position [303, 0]
click at [449, 44] on button "Back" at bounding box center [432, 40] width 59 height 25
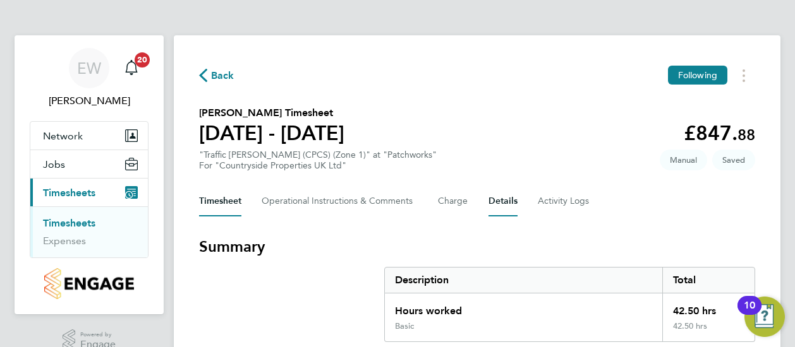
click at [510, 186] on button "Details" at bounding box center [502, 201] width 29 height 30
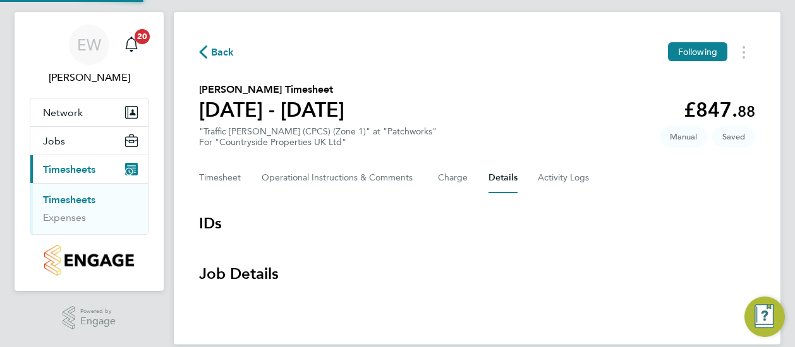
scroll to position [25, 0]
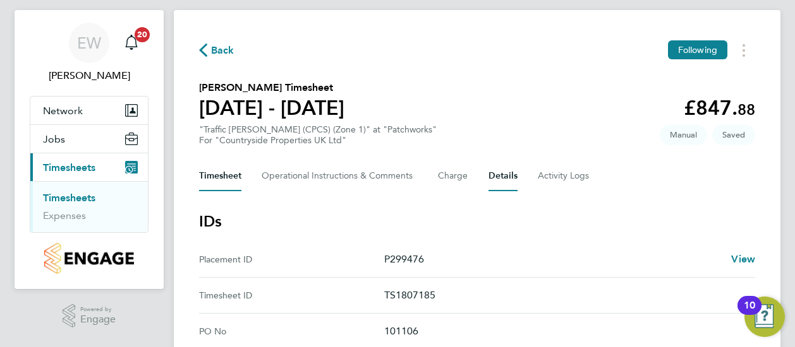
click at [229, 175] on button "Timesheet" at bounding box center [220, 176] width 42 height 30
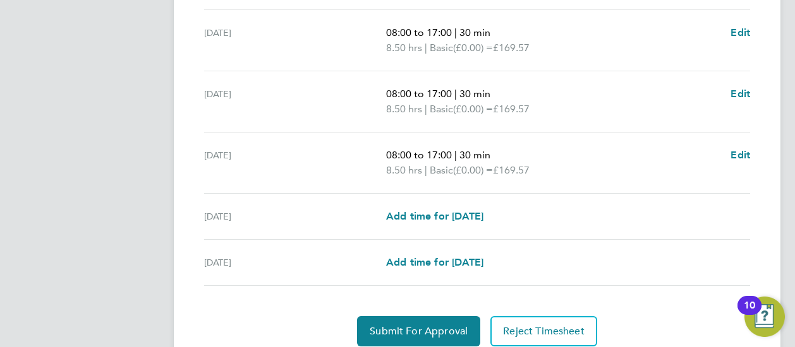
scroll to position [531, 0]
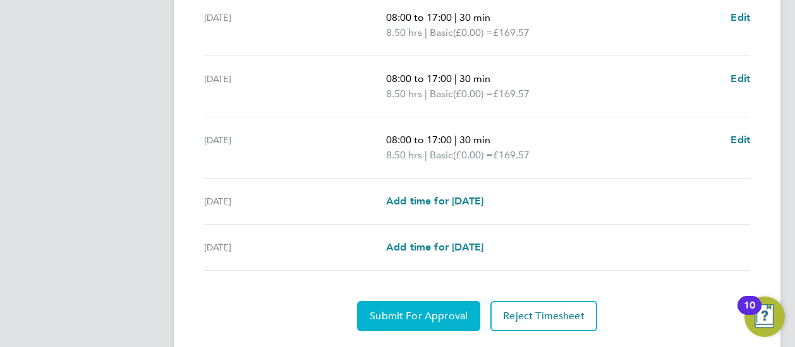
click at [431, 304] on button "Submit For Approval" at bounding box center [418, 316] width 123 height 30
click at [431, 304] on button "Approve Timesheet" at bounding box center [418, 316] width 118 height 30
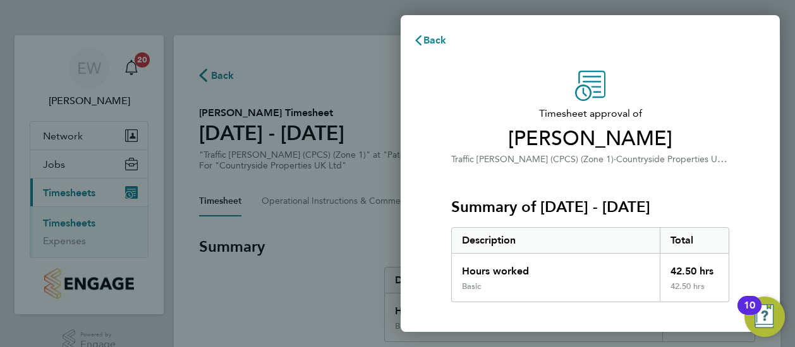
click at [471, 154] on app-interpunct "Traffic Marshall (CPCS) (Zone 1) · Countryside Properties UK Ltd · Patchworks" at bounding box center [618, 159] width 335 height 12
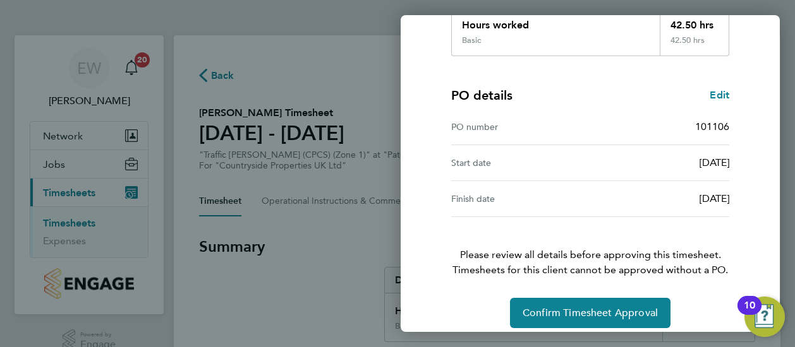
scroll to position [257, 0]
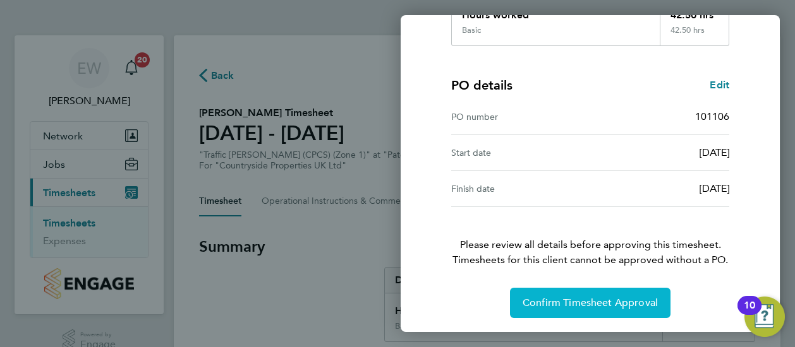
click at [601, 311] on button "Confirm Timesheet Approval" at bounding box center [590, 303] width 160 height 30
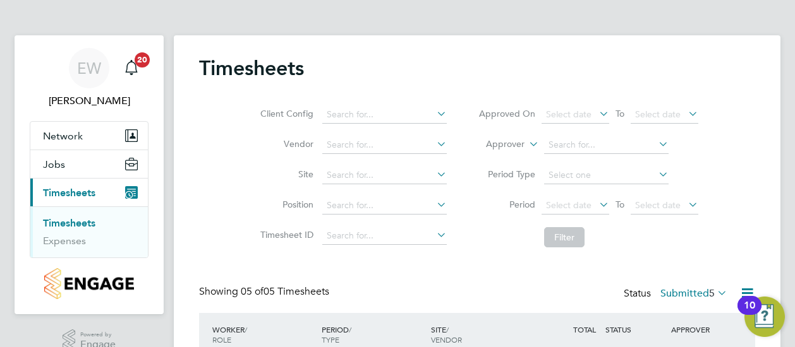
click at [203, 217] on div "Client Config Vendor Site Position Timesheet ID Approved On Select date To Sele…" at bounding box center [477, 174] width 556 height 160
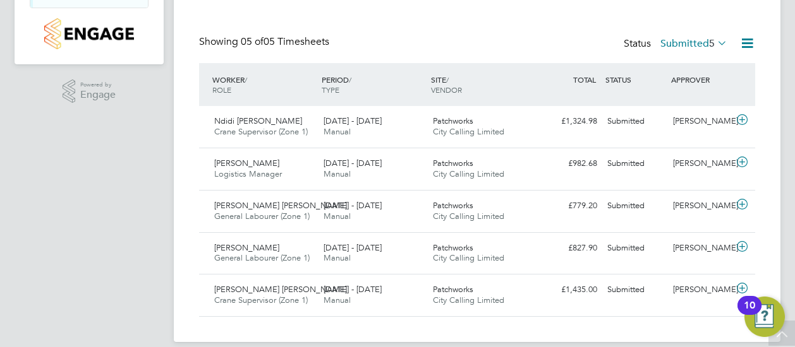
scroll to position [264, 0]
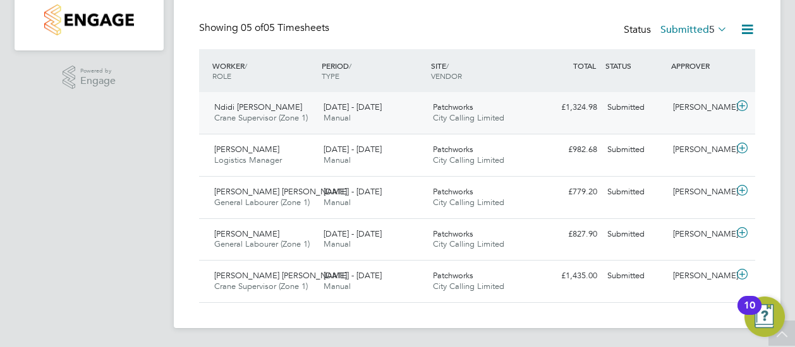
click at [414, 116] on div "18 - 24 Aug 2025 Manual" at bounding box center [372, 113] width 109 height 32
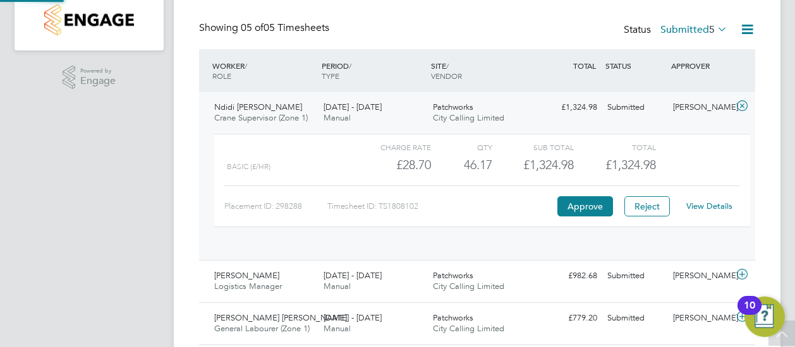
scroll to position [21, 123]
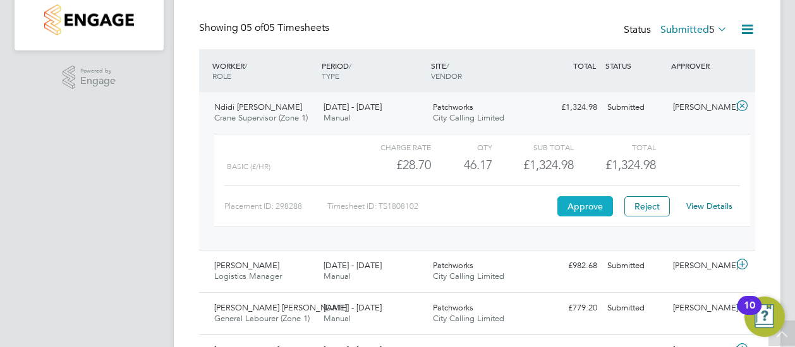
click at [596, 205] on button "Approve" at bounding box center [585, 206] width 56 height 20
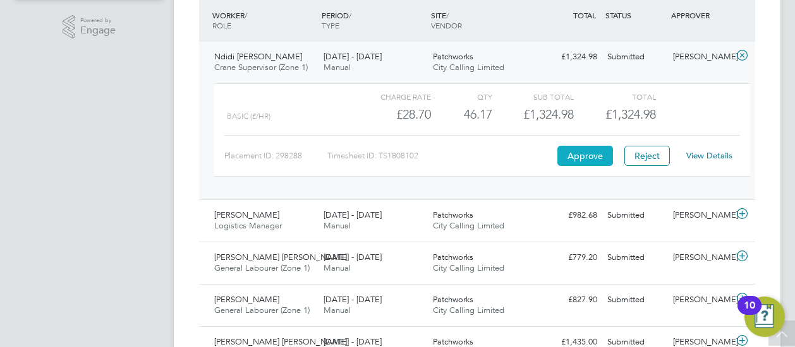
scroll to position [340, 0]
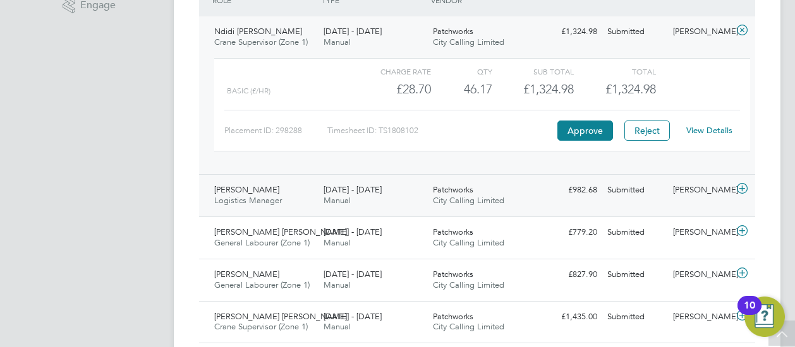
click at [325, 186] on span "[DATE] - [DATE]" at bounding box center [352, 189] width 58 height 11
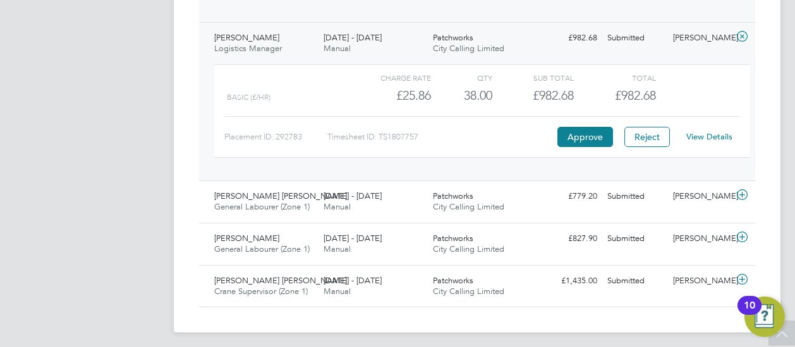
scroll to position [496, 0]
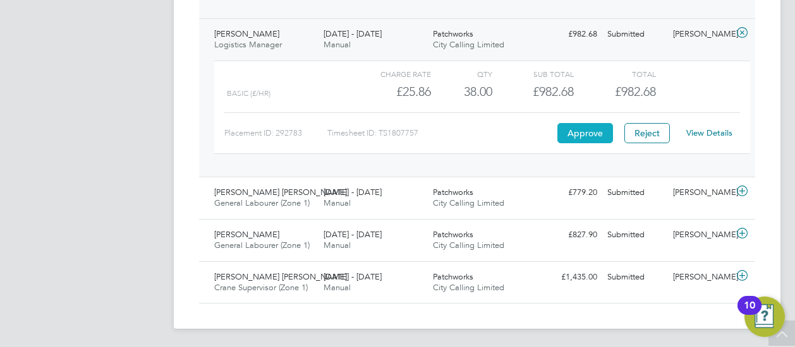
click at [572, 131] on button "Approve" at bounding box center [585, 133] width 56 height 20
click at [275, 191] on span "Stephen Owusu Peprah" at bounding box center [280, 192] width 133 height 11
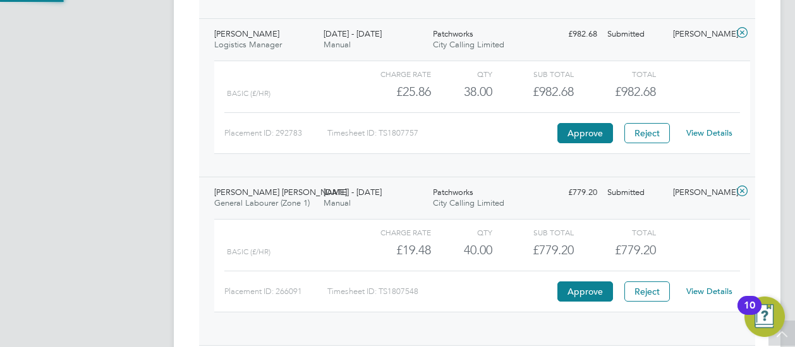
scroll to position [21, 123]
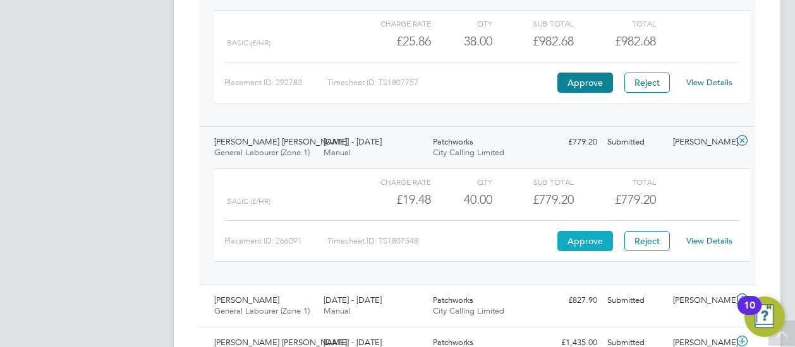
click at [588, 235] on button "Approve" at bounding box center [585, 241] width 56 height 20
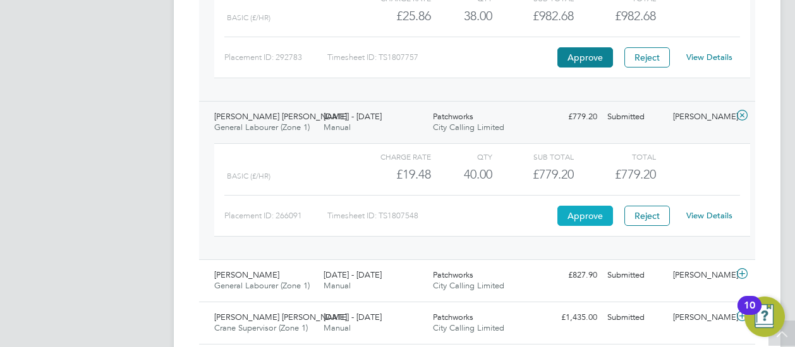
scroll to position [612, 0]
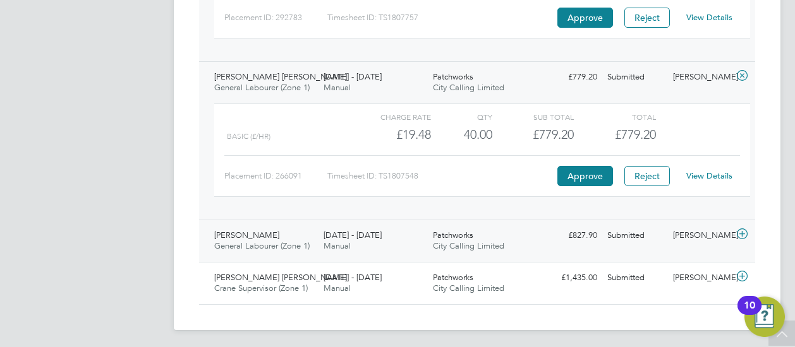
click at [302, 237] on div "Abdalla Mohammed General Labourer (Zone 1) 18 - 24 Aug 2025" at bounding box center [263, 242] width 109 height 32
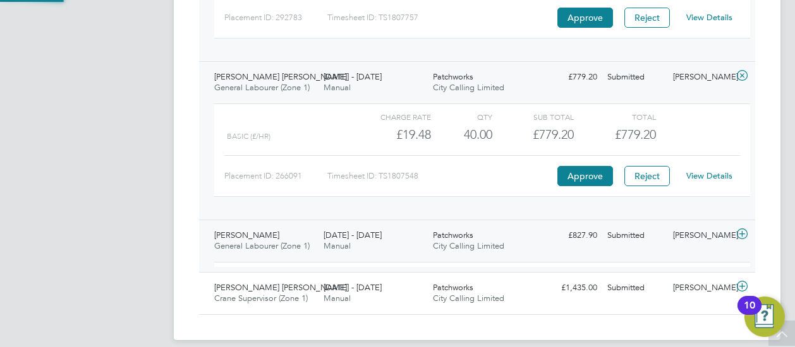
scroll to position [21, 123]
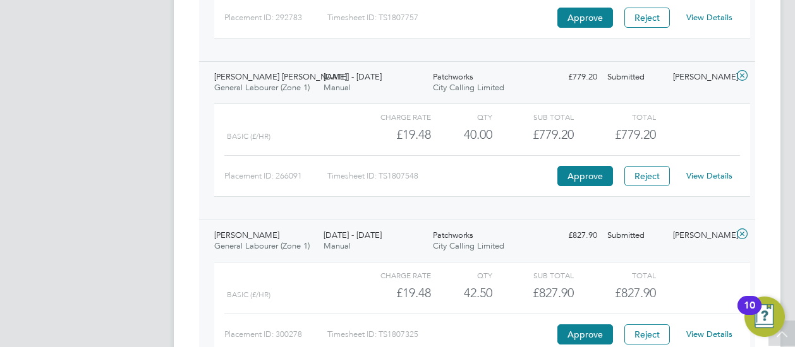
click at [701, 332] on link "View Details" at bounding box center [709, 334] width 46 height 11
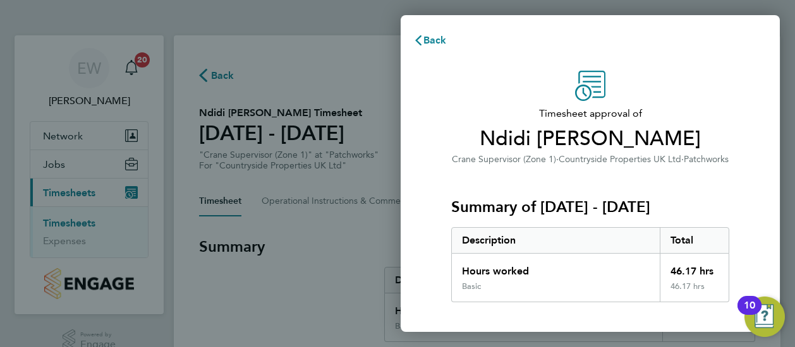
click at [417, 169] on div "Timesheet approval of Ndidi [PERSON_NAME] [PERSON_NAME] Supervisor (Zone 1) · C…" at bounding box center [590, 323] width 379 height 534
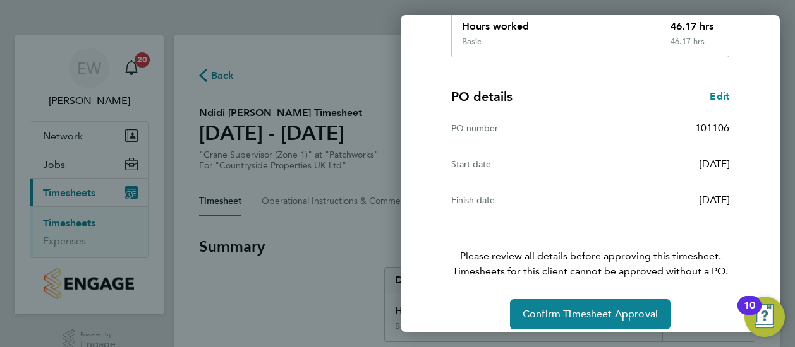
scroll to position [257, 0]
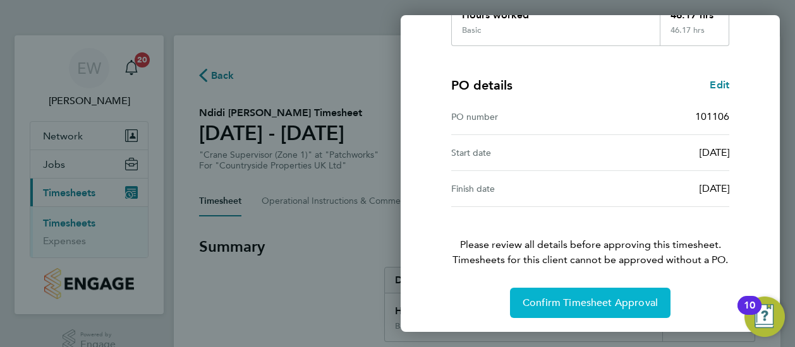
click at [569, 293] on button "Confirm Timesheet Approval" at bounding box center [590, 303] width 160 height 30
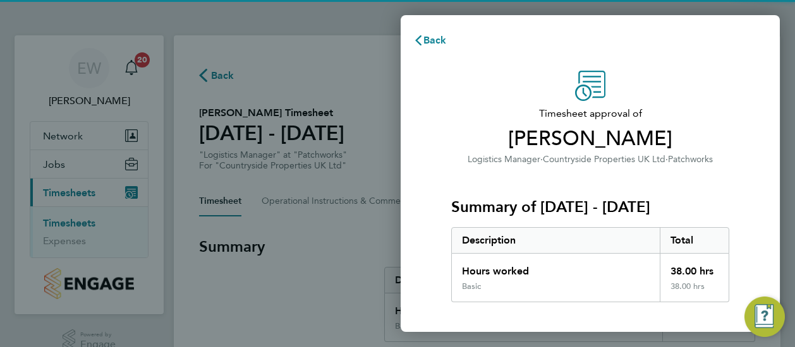
click at [468, 118] on span "Timesheet approval of" at bounding box center [590, 113] width 278 height 15
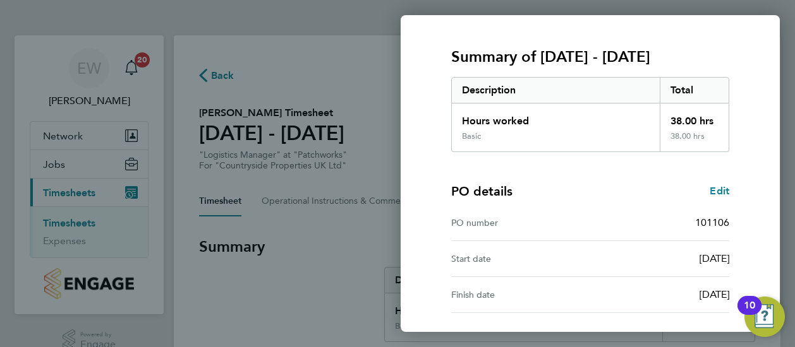
scroll to position [257, 0]
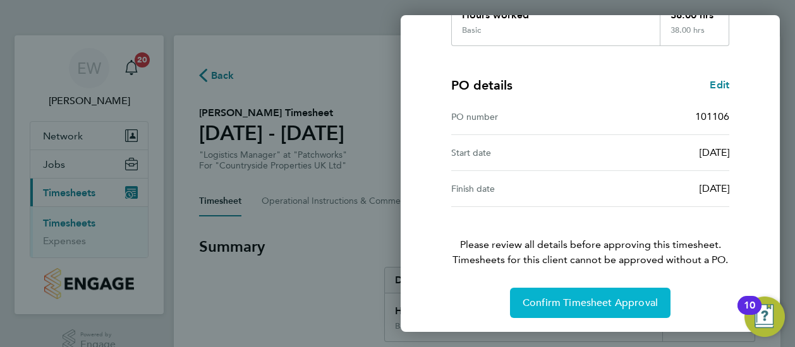
click at [583, 304] on span "Confirm Timesheet Approval" at bounding box center [589, 303] width 135 height 13
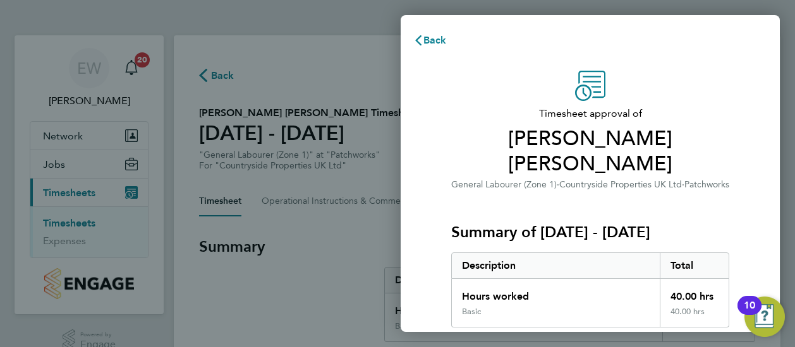
click at [444, 164] on div "Timesheet approval of [PERSON_NAME] [PERSON_NAME] General Labourer (Zone 1) · C…" at bounding box center [590, 335] width 308 height 529
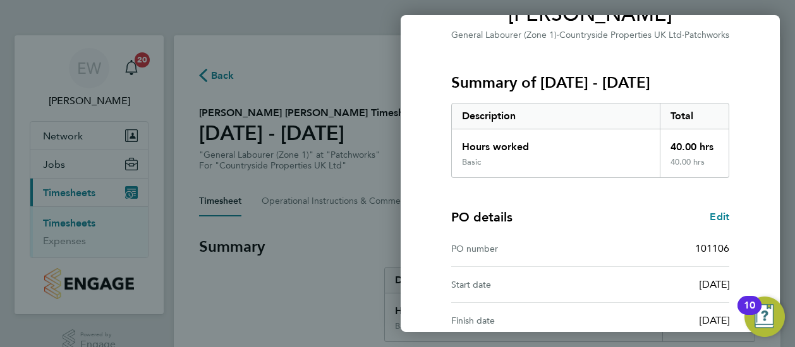
scroll to position [257, 0]
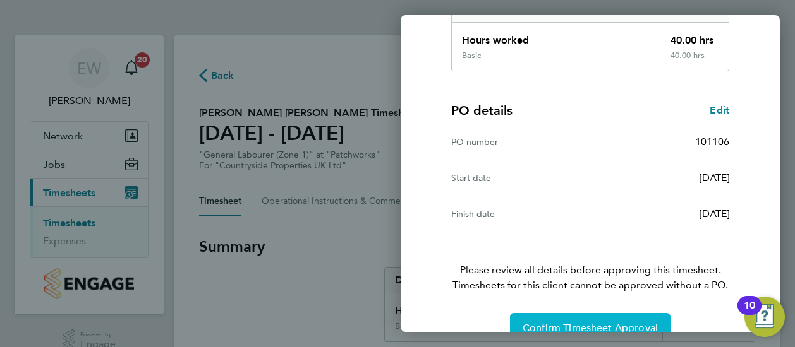
click at [590, 313] on button "Confirm Timesheet Approval" at bounding box center [590, 328] width 160 height 30
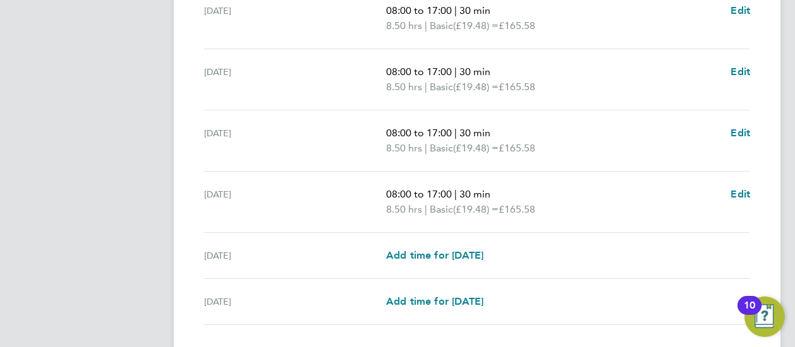
scroll to position [480, 0]
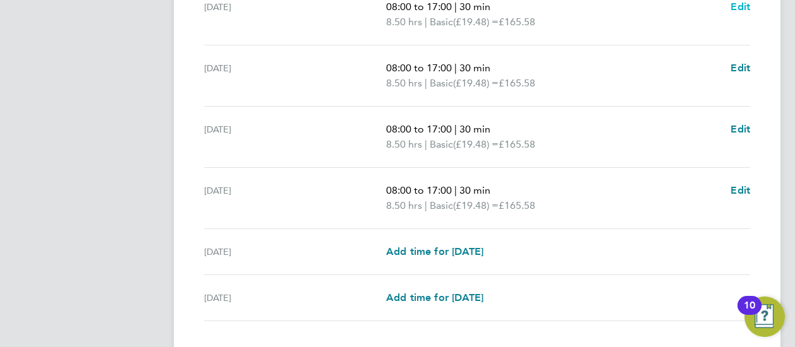
click at [747, 1] on span "Edit" at bounding box center [740, 7] width 20 height 12
select select "30"
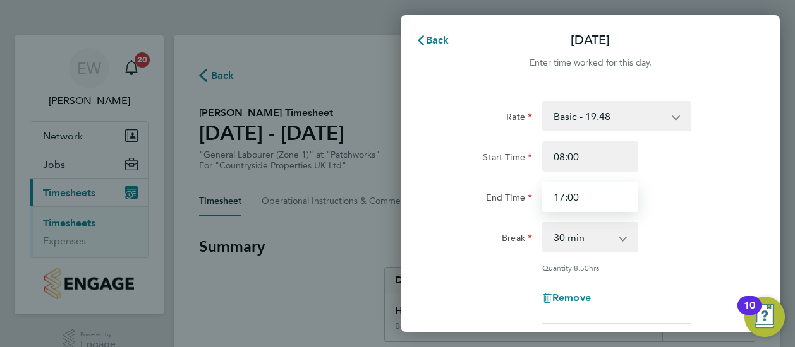
click at [584, 199] on input "17:00" at bounding box center [590, 197] width 96 height 30
type input "16:15"
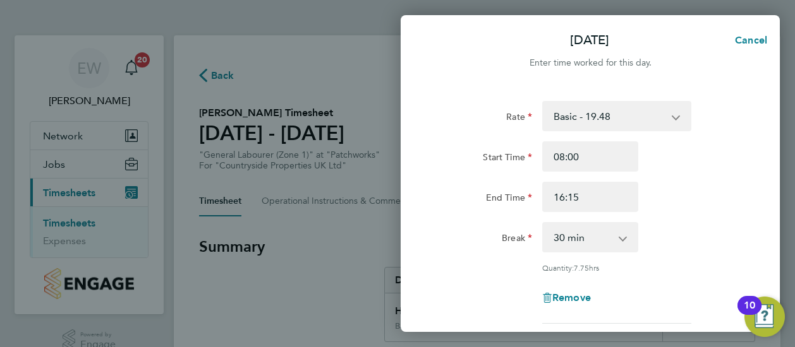
click at [733, 210] on div "End Time 16:15" at bounding box center [590, 197] width 318 height 30
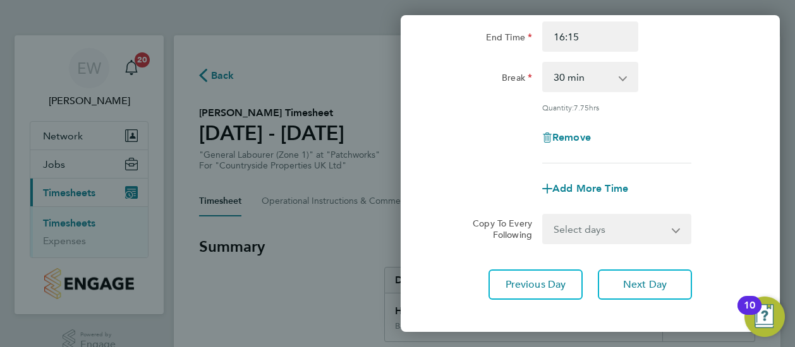
scroll to position [223, 0]
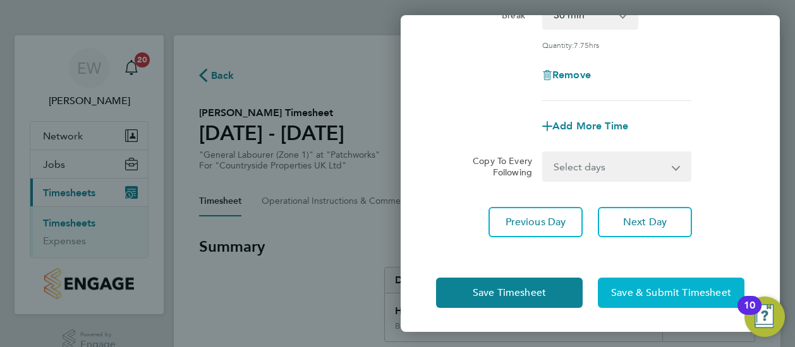
click at [672, 289] on span "Save & Submit Timesheet" at bounding box center [671, 293] width 120 height 13
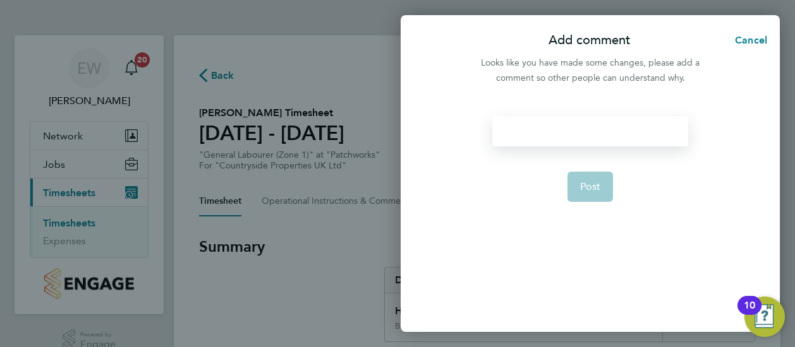
click at [543, 132] on div at bounding box center [589, 131] width 195 height 30
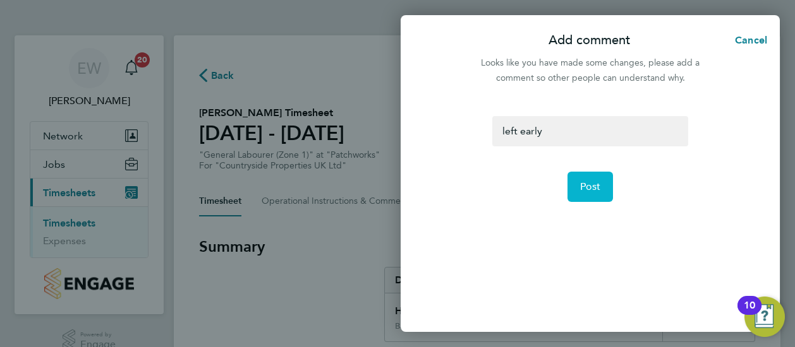
click at [600, 181] on button "Post" at bounding box center [590, 187] width 46 height 30
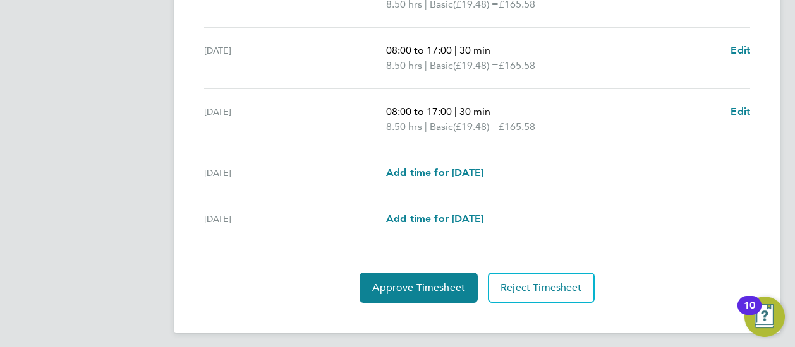
scroll to position [563, 0]
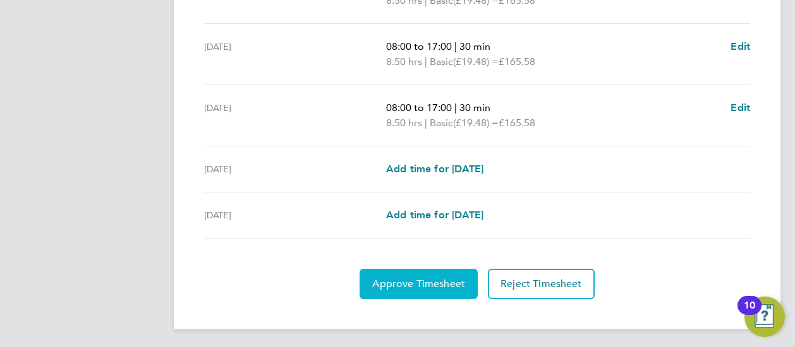
click at [422, 280] on span "Approve Timesheet" at bounding box center [418, 284] width 93 height 13
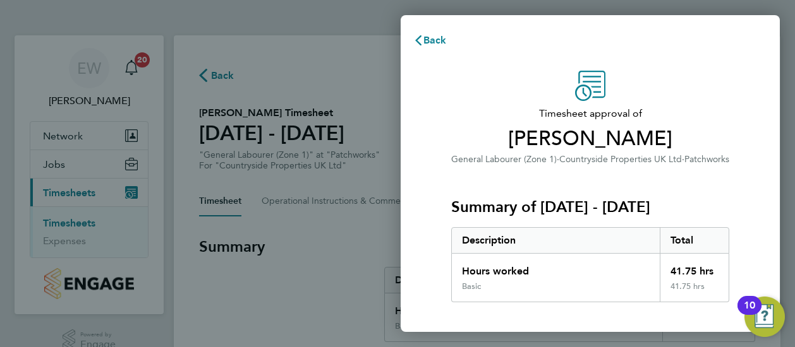
click at [463, 190] on div "Summary of [DATE] - [DATE] Description Total Hours worked 41.75 hrs Basic 41.75…" at bounding box center [590, 235] width 278 height 136
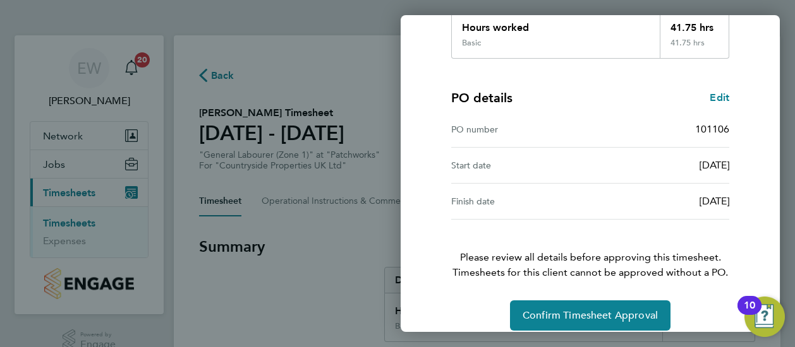
scroll to position [257, 0]
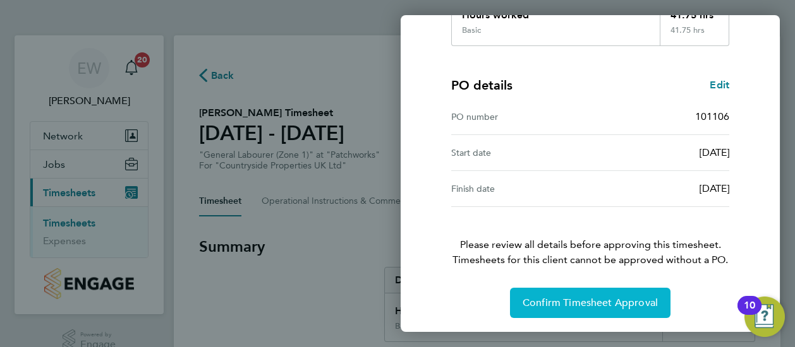
click at [619, 310] on button "Confirm Timesheet Approval" at bounding box center [590, 303] width 160 height 30
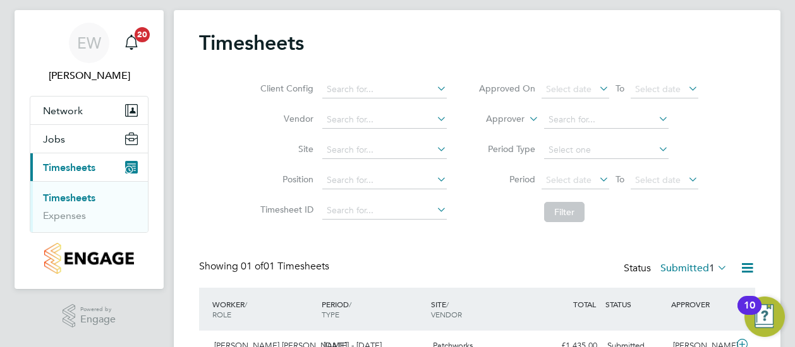
scroll to position [96, 0]
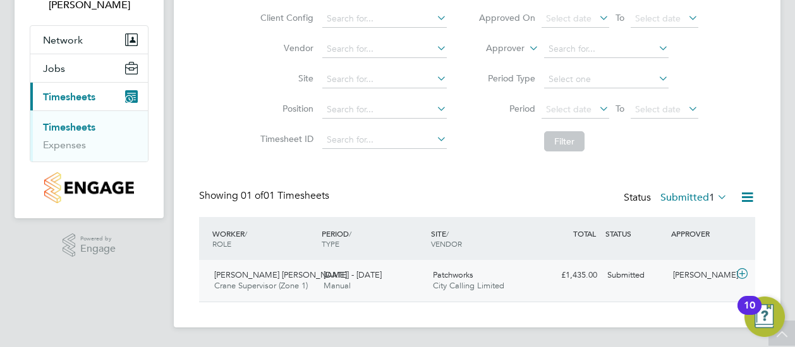
click at [478, 272] on div "Patchworks City Calling Limited" at bounding box center [482, 281] width 109 height 32
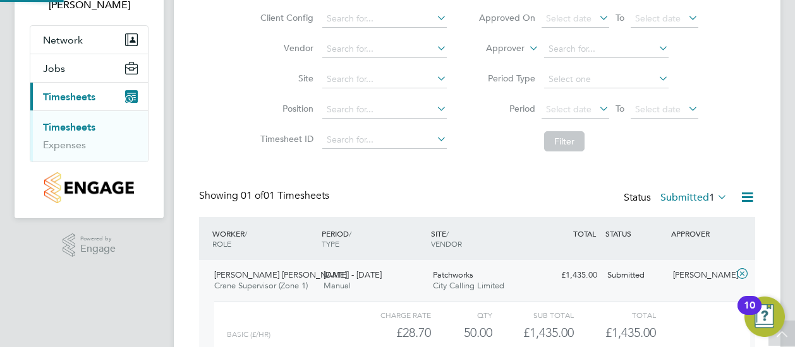
scroll to position [21, 123]
click at [226, 145] on div "Client Config Vendor Site Position Timesheet ID Approved On Select date To Sele…" at bounding box center [477, 77] width 556 height 160
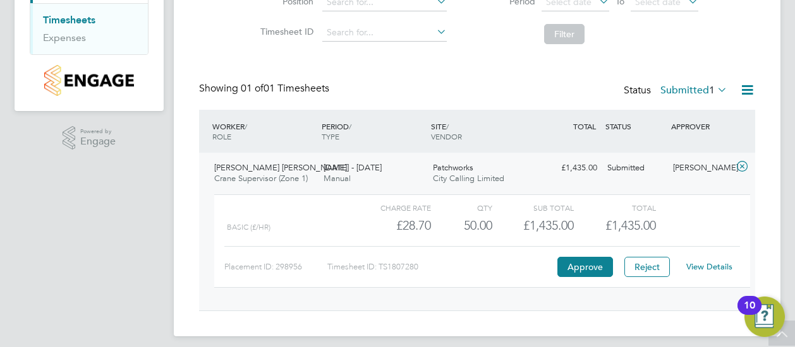
scroll to position [212, 0]
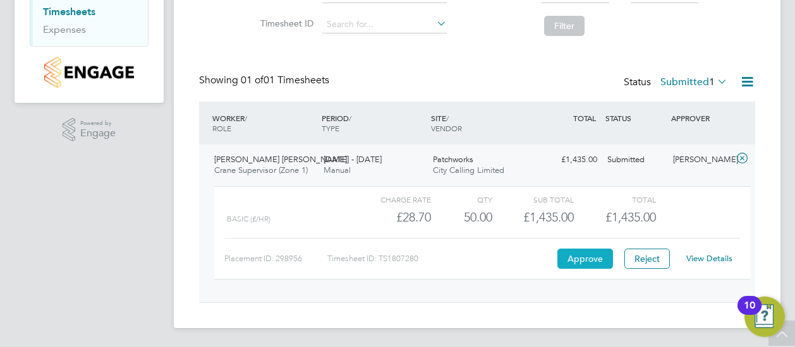
click at [579, 257] on button "Approve" at bounding box center [585, 259] width 56 height 20
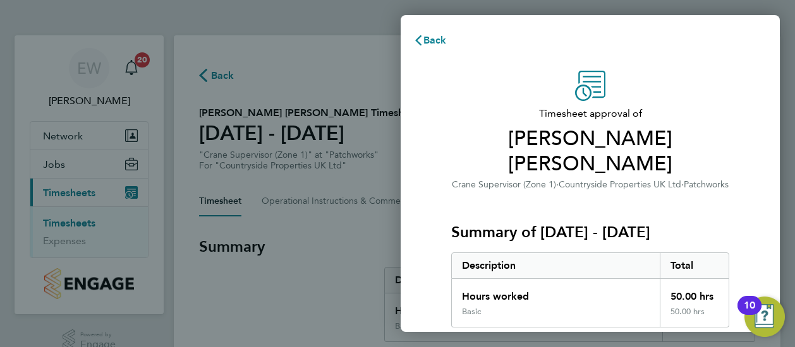
click at [444, 116] on div "Timesheet approval of [PERSON_NAME] [PERSON_NAME] [PERSON_NAME] Supervisor (Zon…" at bounding box center [590, 335] width 308 height 529
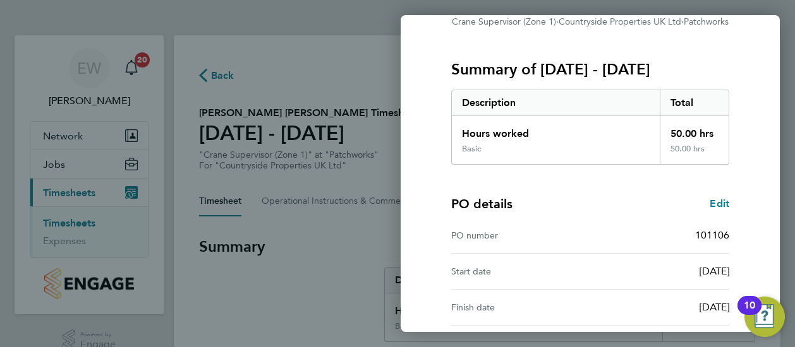
scroll to position [257, 0]
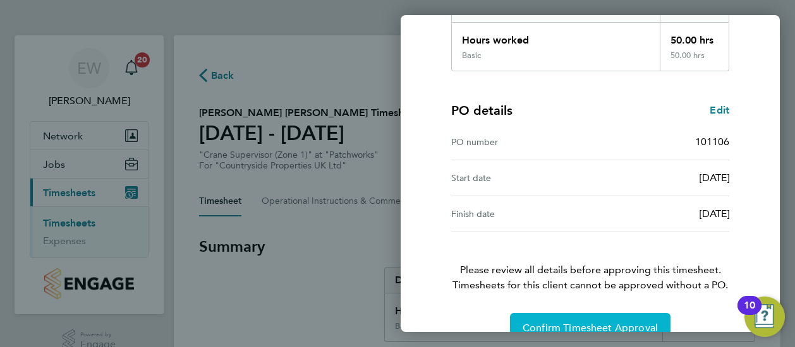
click at [561, 322] on span "Confirm Timesheet Approval" at bounding box center [589, 328] width 135 height 13
